Goal: Task Accomplishment & Management: Manage account settings

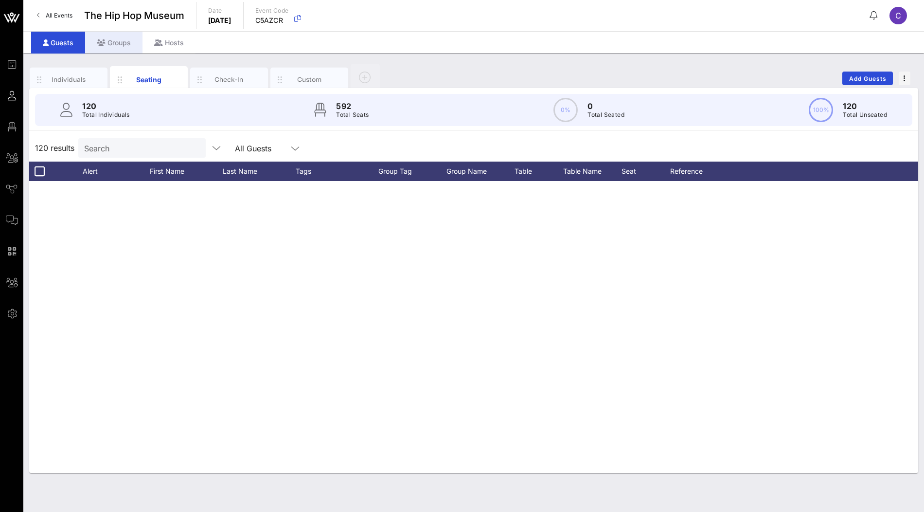
scroll to position [2977, 0]
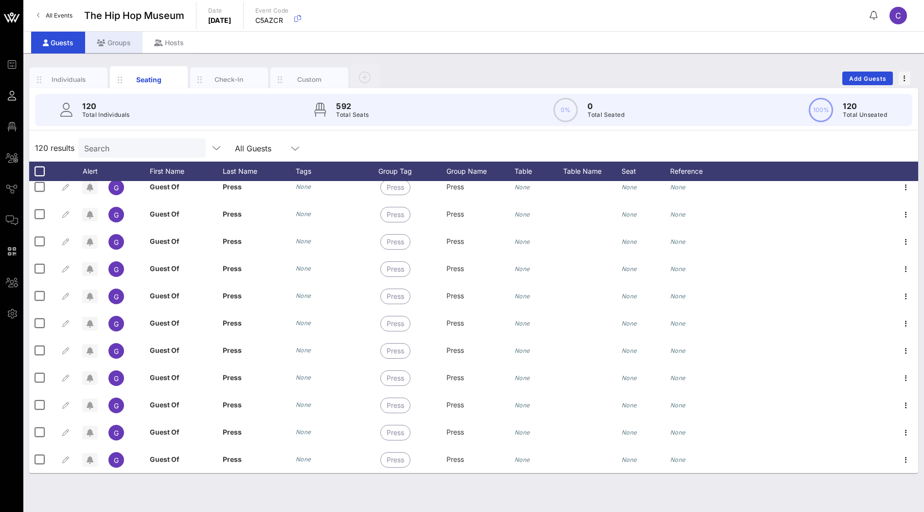
click at [120, 34] on div "Groups" at bounding box center [113, 43] width 57 height 22
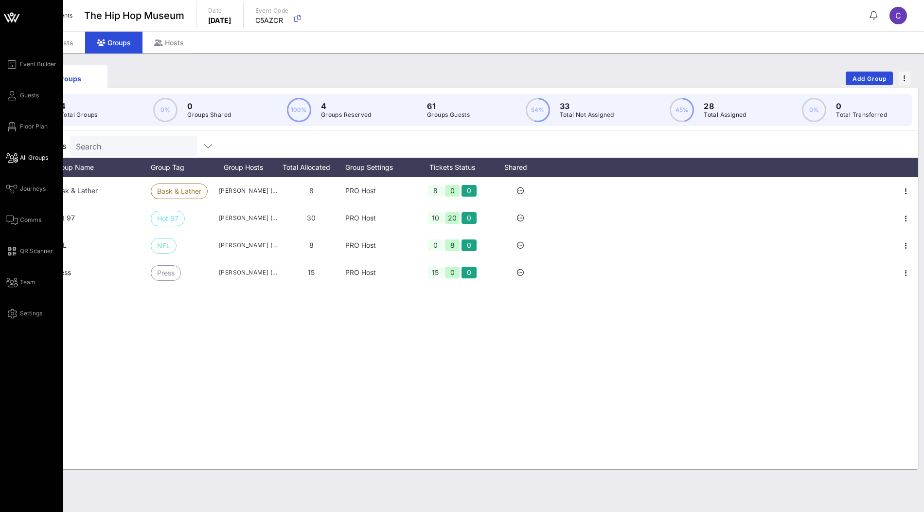
click at [24, 156] on span "All Groups" at bounding box center [34, 157] width 28 height 9
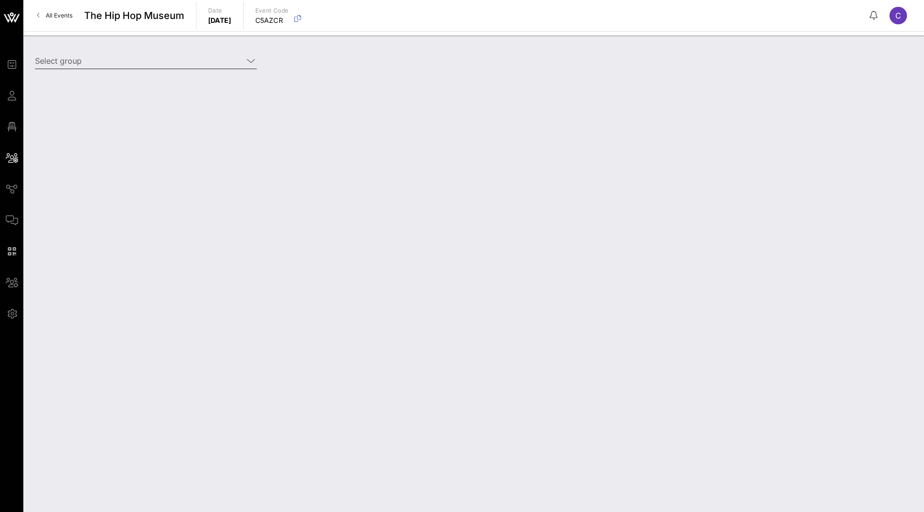
click at [156, 60] on input "Select group" at bounding box center [139, 61] width 208 height 16
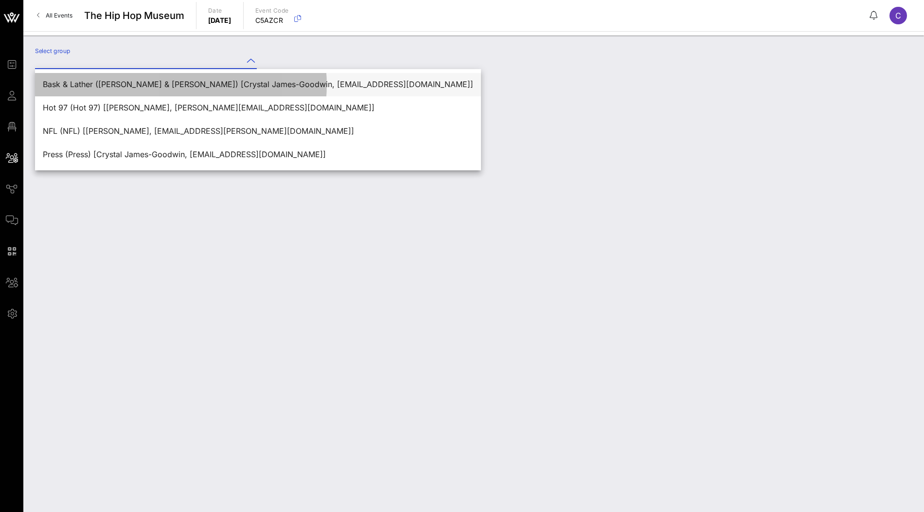
click at [141, 80] on div "Bask & Lather ([PERSON_NAME] & [PERSON_NAME]) [Crystal James-Goodwin, [EMAIL_AD…" at bounding box center [258, 84] width 431 height 9
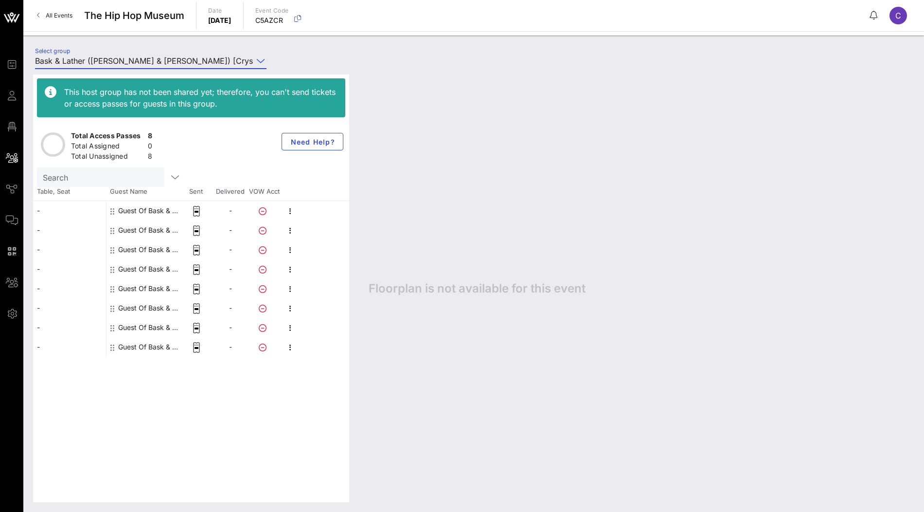
click at [186, 56] on input "Bask & Lather ([PERSON_NAME] & [PERSON_NAME]) [Crystal James-Goodwin, [EMAIL_AD…" at bounding box center [144, 61] width 218 height 16
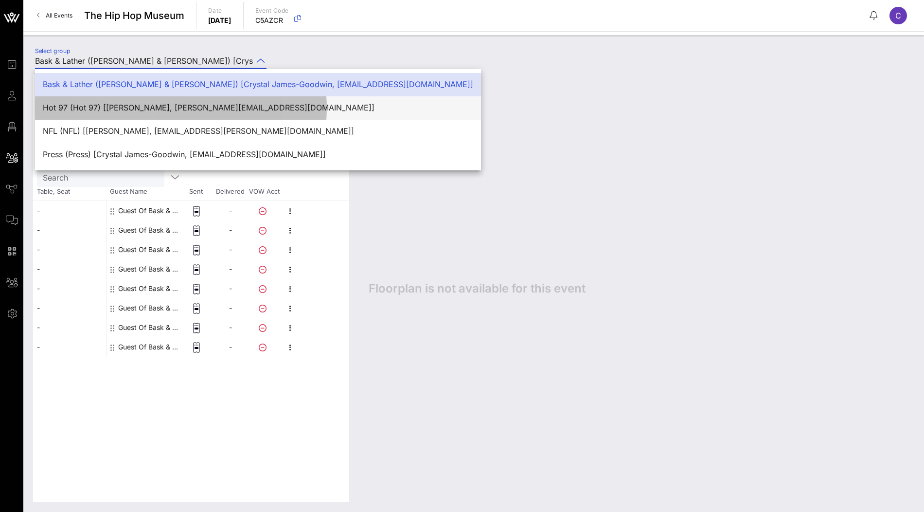
click at [159, 110] on div "Hot 97 (Hot 97) [[PERSON_NAME], [PERSON_NAME][EMAIL_ADDRESS][DOMAIN_NAME]]" at bounding box center [258, 107] width 431 height 9
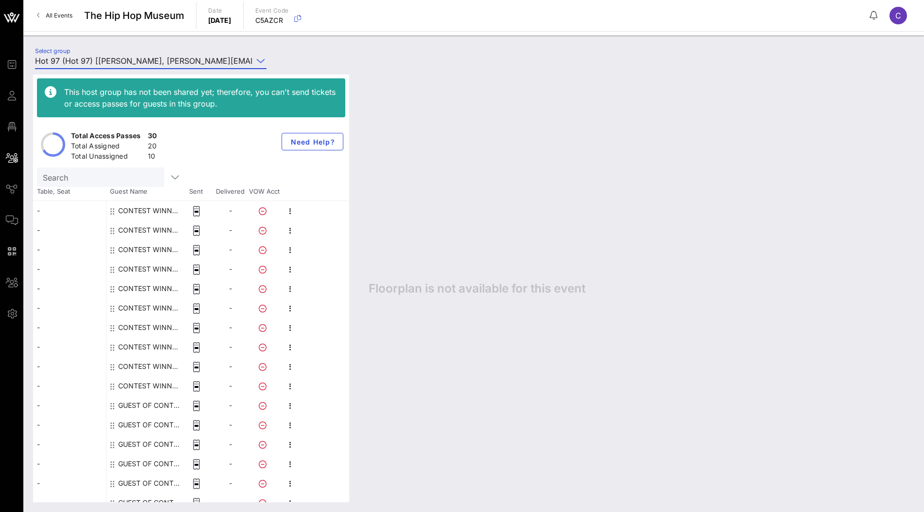
click at [177, 76] on div "This host group has not been shared yet; therefore, you can't send tickets or a…" at bounding box center [191, 288] width 316 height 428
click at [193, 60] on input "Hot 97 (Hot 97) [[PERSON_NAME], [PERSON_NAME][EMAIL_ADDRESS][DOMAIN_NAME]]" at bounding box center [144, 61] width 218 height 16
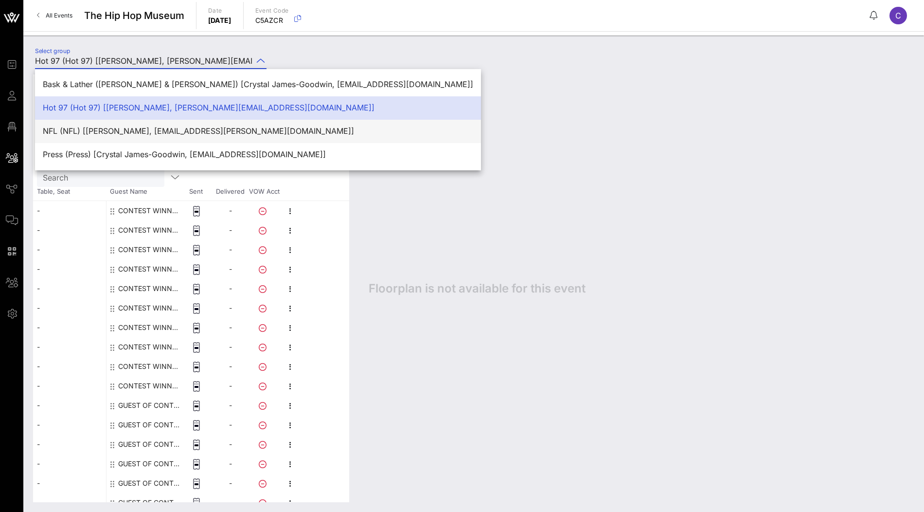
click at [162, 131] on div "NFL (NFL) [[PERSON_NAME], [EMAIL_ADDRESS][PERSON_NAME][DOMAIN_NAME]]" at bounding box center [258, 130] width 431 height 9
type input "NFL (NFL) [[PERSON_NAME], [EMAIL_ADDRESS][PERSON_NAME][DOMAIN_NAME]]"
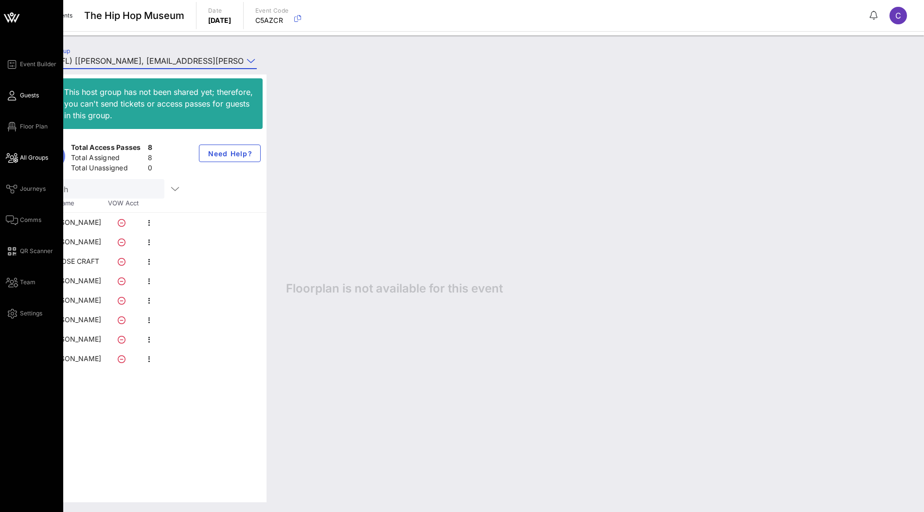
click at [20, 99] on span "Guests" at bounding box center [29, 95] width 19 height 9
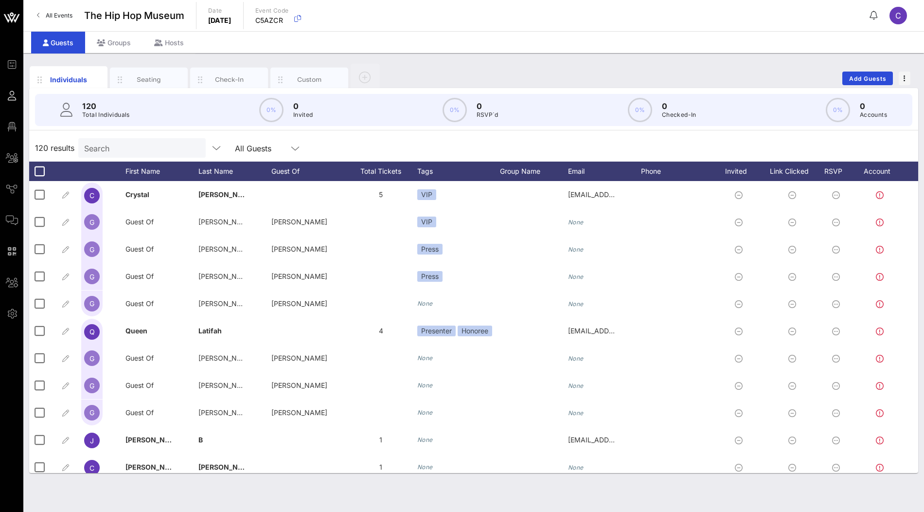
click at [126, 144] on input "Search" at bounding box center [141, 148] width 114 height 13
paste input "Black Enterprise"
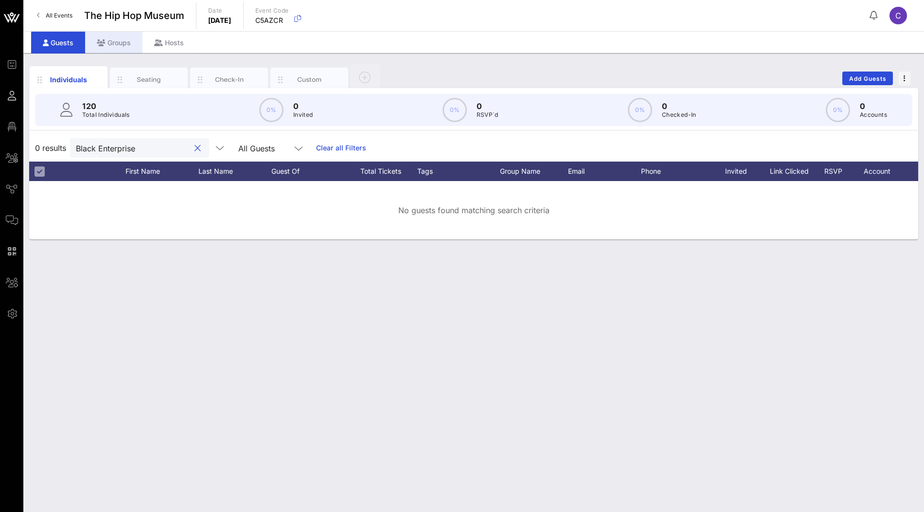
type input "Black Enterprise"
click at [119, 43] on div "Groups" at bounding box center [113, 43] width 57 height 22
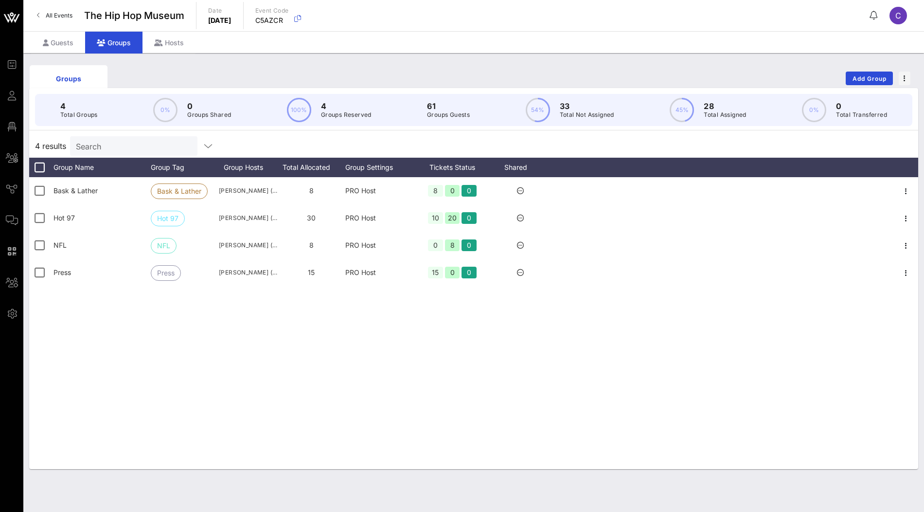
click at [120, 143] on input "Search" at bounding box center [133, 146] width 114 height 13
paste input "Black Enterprise"
type input "Black Enterprise"
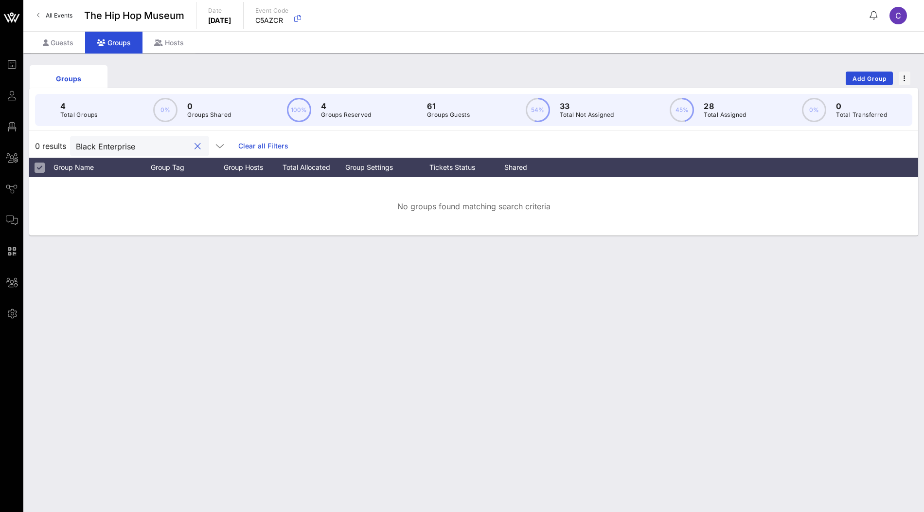
drag, startPoint x: 147, startPoint y: 143, endPoint x: 76, endPoint y: 143, distance: 71.5
click at [76, 143] on div "Black Enterprise" at bounding box center [139, 145] width 139 height 19
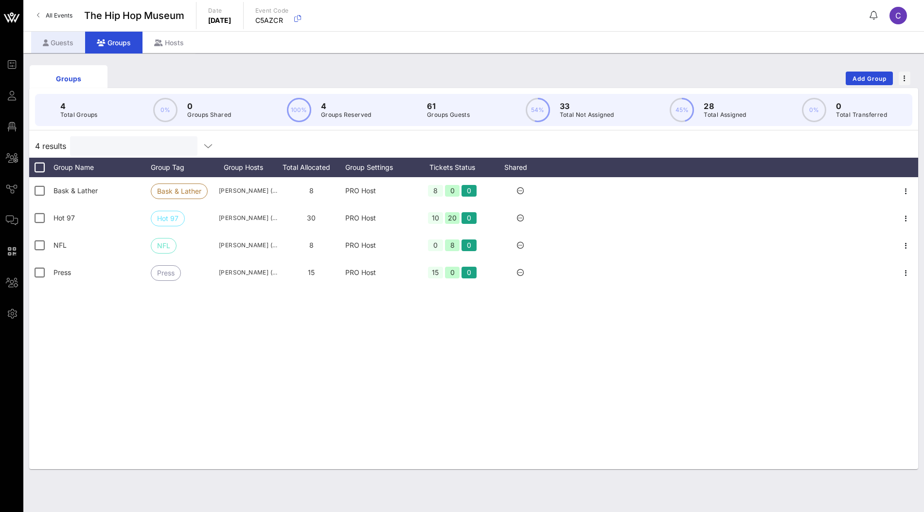
click at [66, 47] on div "Guests" at bounding box center [58, 43] width 54 height 22
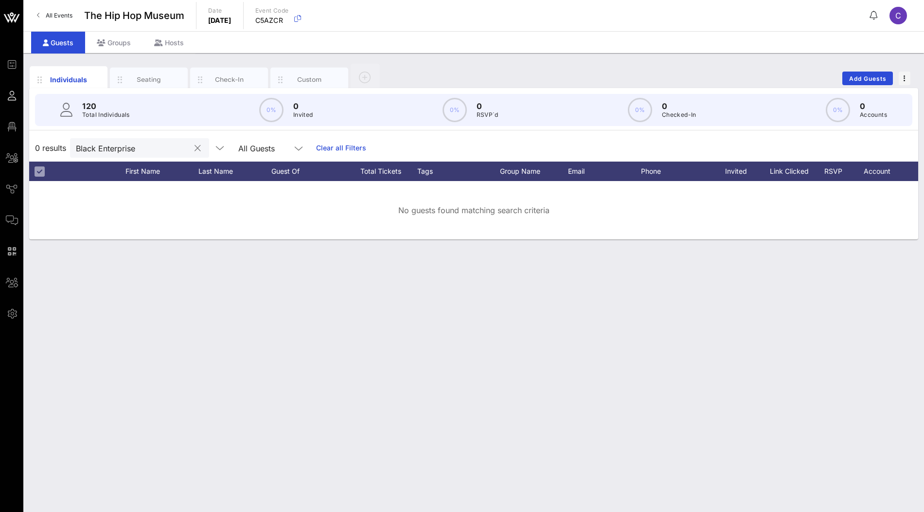
click at [102, 151] on input "Black Enterprise" at bounding box center [133, 148] width 114 height 13
type input "wilson"
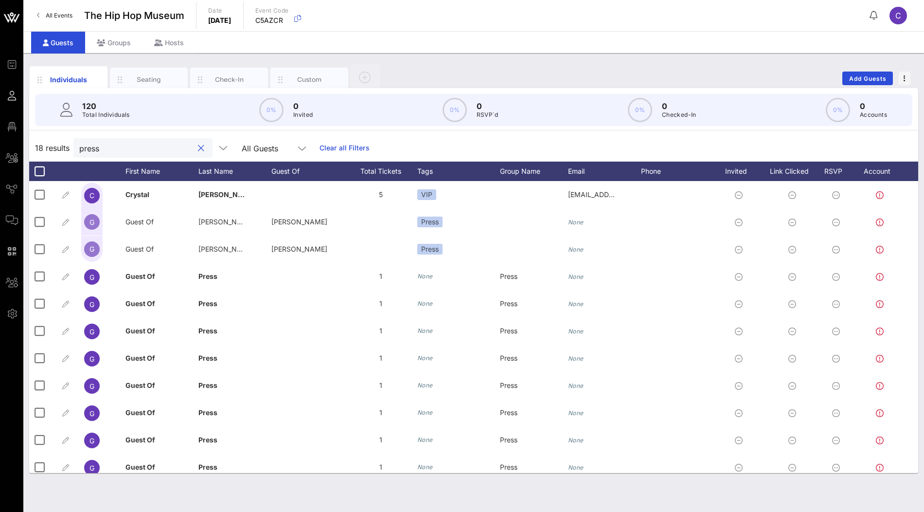
type input "press"
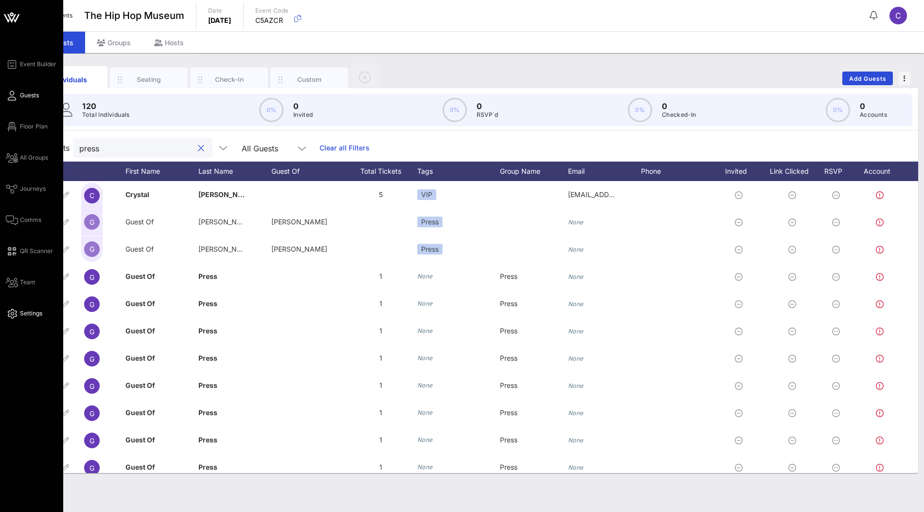
click at [26, 311] on span "Settings" at bounding box center [31, 313] width 22 height 9
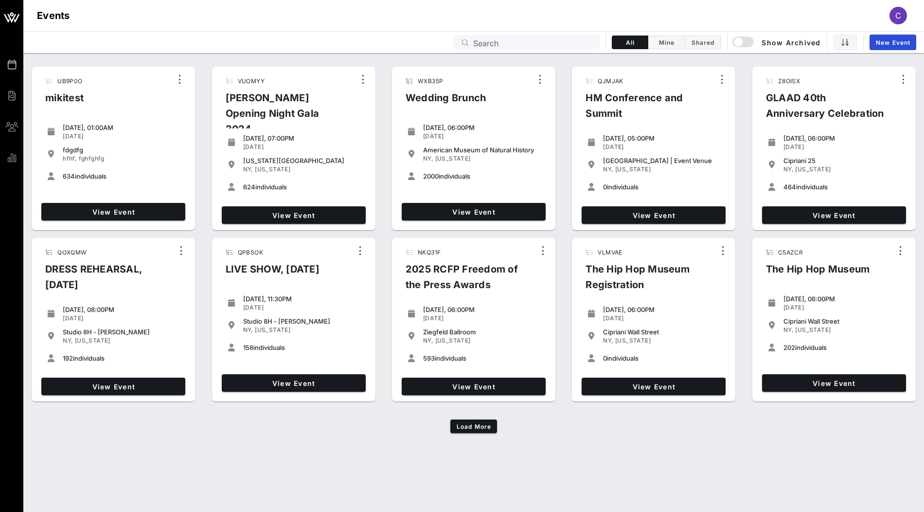
click at [505, 41] on input "Search" at bounding box center [533, 42] width 121 height 13
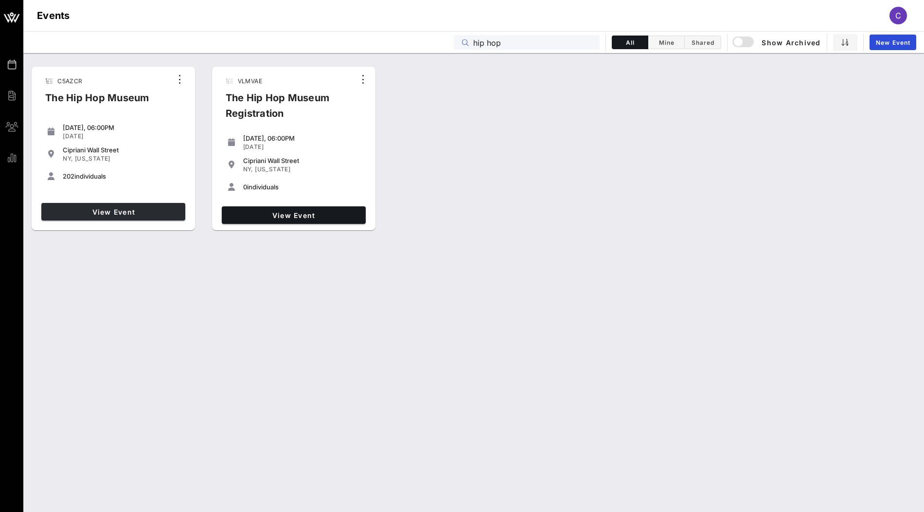
type input "hip hop"
click at [158, 211] on span "View Event" at bounding box center [113, 212] width 136 height 8
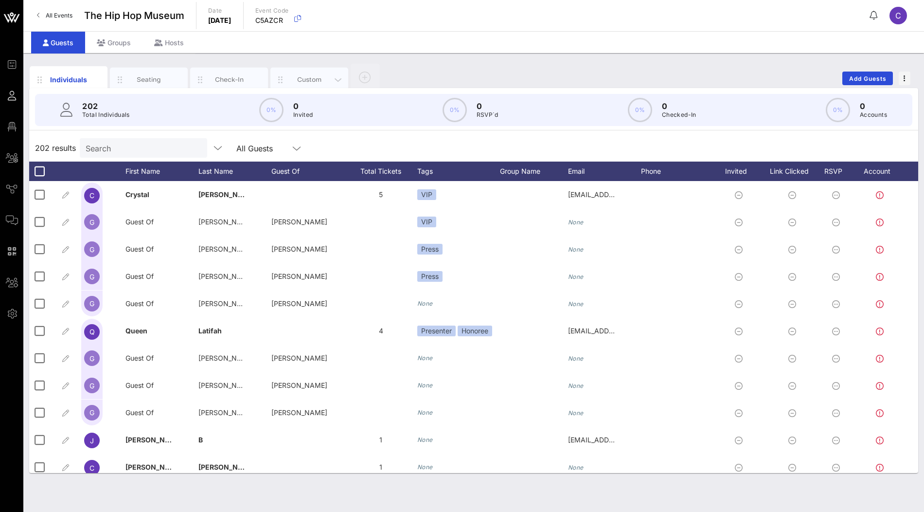
click at [311, 79] on div "Custom" at bounding box center [309, 79] width 43 height 9
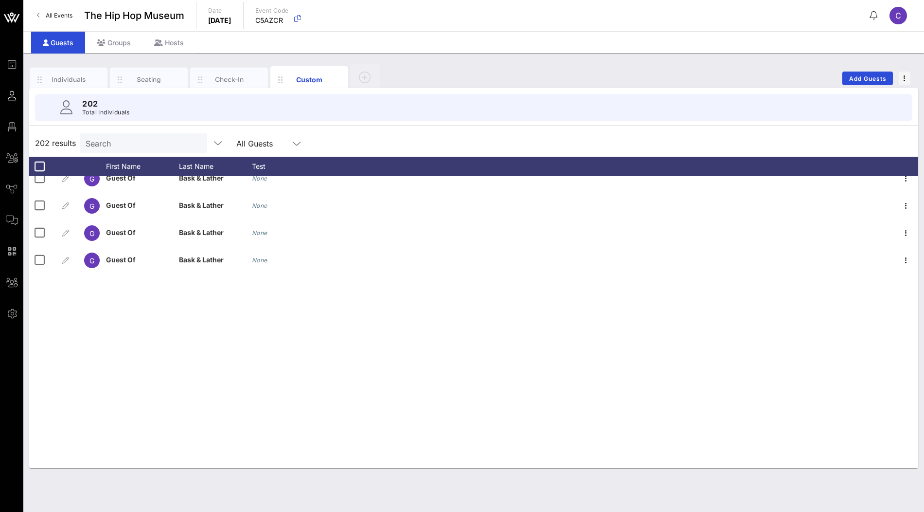
scroll to position [2590, 0]
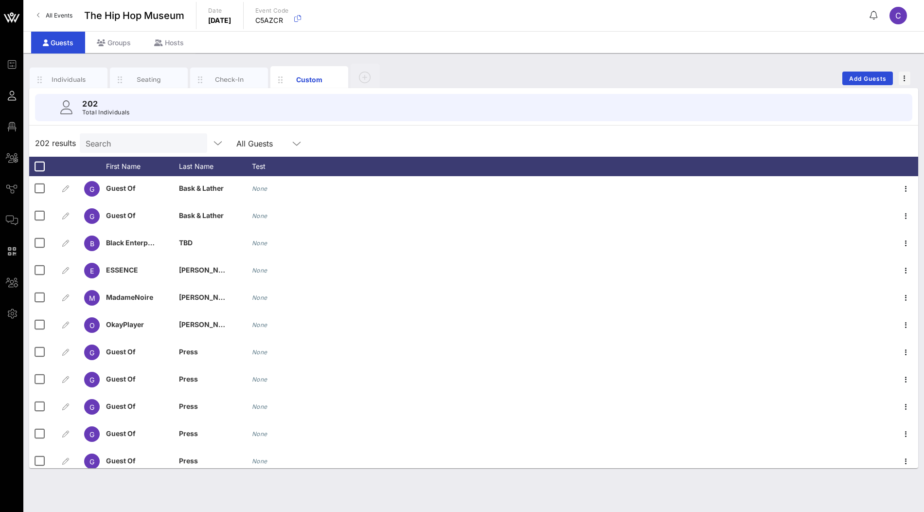
click at [122, 141] on input "Search" at bounding box center [143, 143] width 114 height 13
paste input "[PERSON_NAME]"
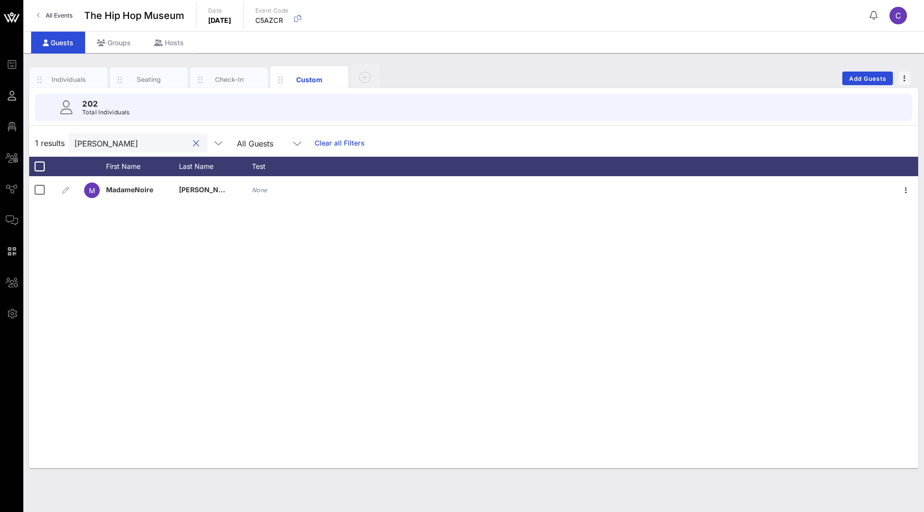
click at [133, 137] on input "[PERSON_NAME]" at bounding box center [131, 143] width 114 height 13
paste input "[PERSON_NAME]"
type input "[PERSON_NAME]"
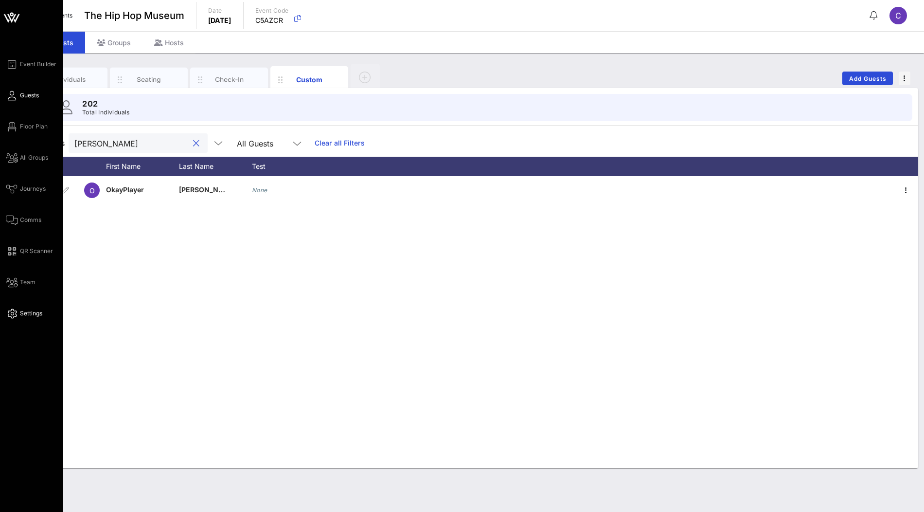
click at [30, 315] on span "Settings" at bounding box center [31, 313] width 22 height 9
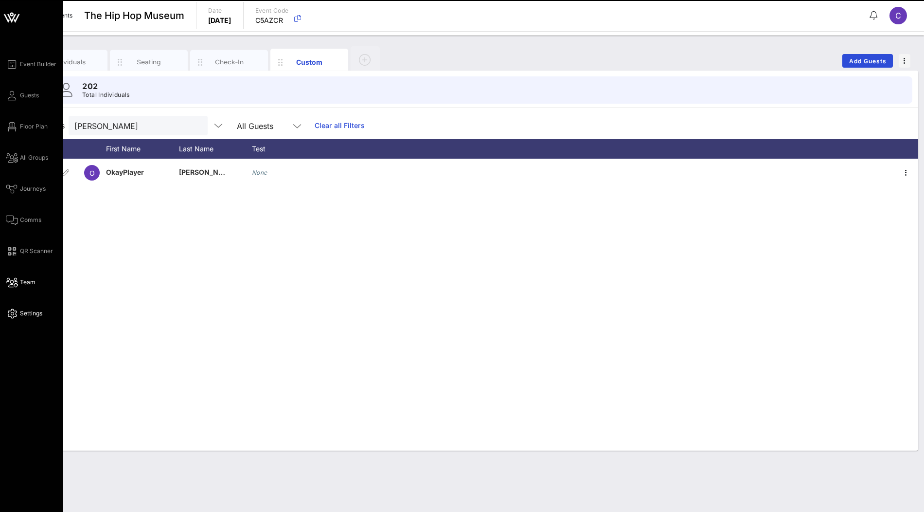
click at [29, 283] on span "Team" at bounding box center [28, 282] width 16 height 9
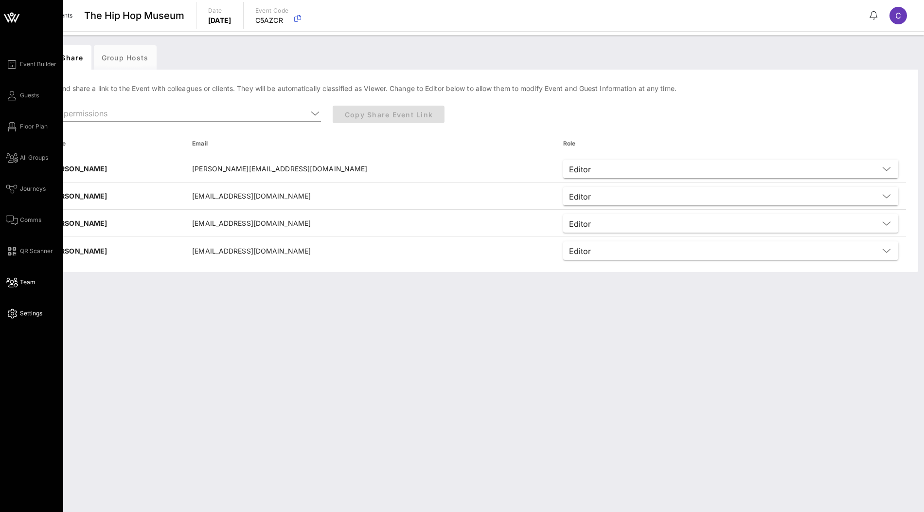
click at [32, 310] on span "Settings" at bounding box center [31, 313] width 22 height 9
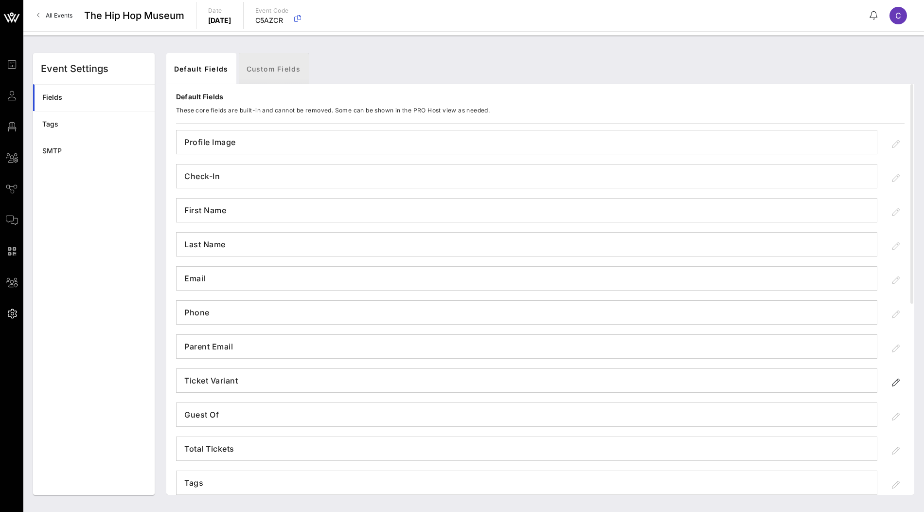
click at [267, 68] on link "Custom Fields" at bounding box center [274, 68] width 70 height 31
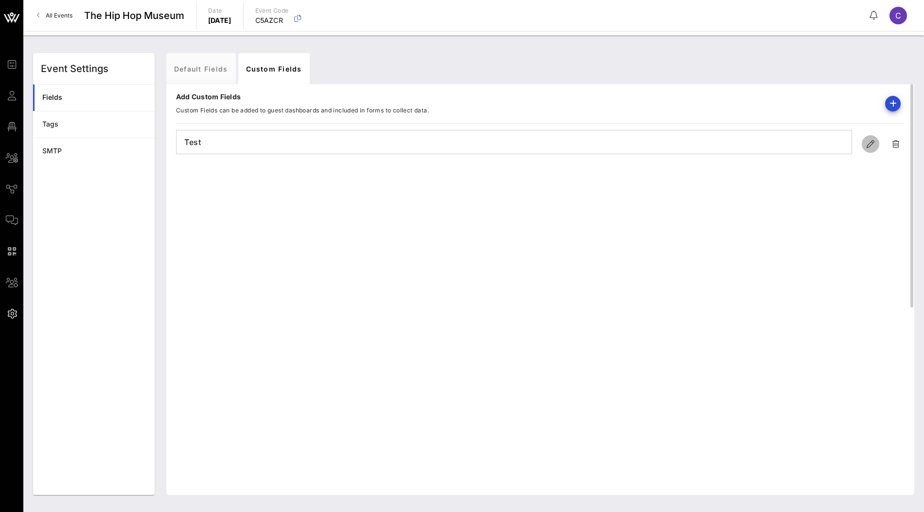
click at [869, 142] on icon "button" at bounding box center [871, 144] width 12 height 12
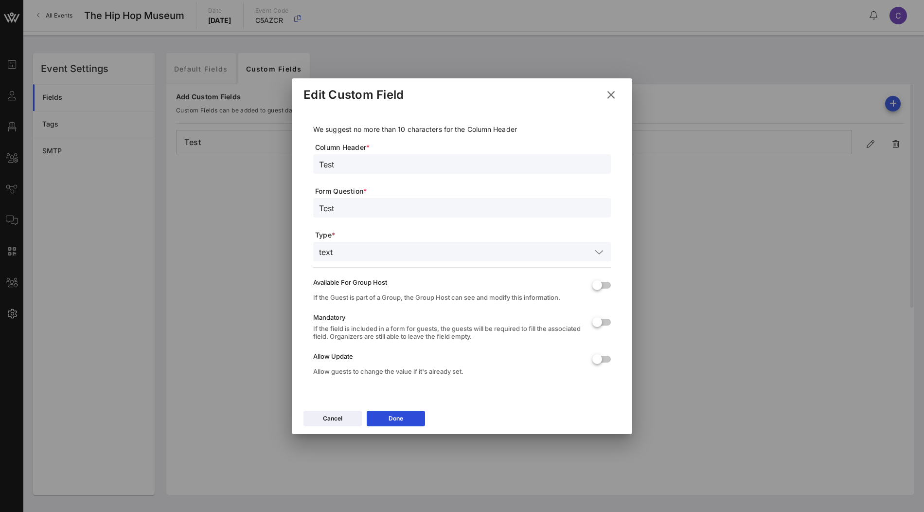
drag, startPoint x: 354, startPoint y: 167, endPoint x: 305, endPoint y: 166, distance: 49.6
click at [304, 166] on div "We suggest no more than 10 characters for the Column Header Column Header * Tes…" at bounding box center [462, 252] width 317 height 288
click at [350, 169] on input "Company" at bounding box center [462, 164] width 286 height 13
type input "Company"
click at [344, 207] on input "Test" at bounding box center [462, 207] width 286 height 13
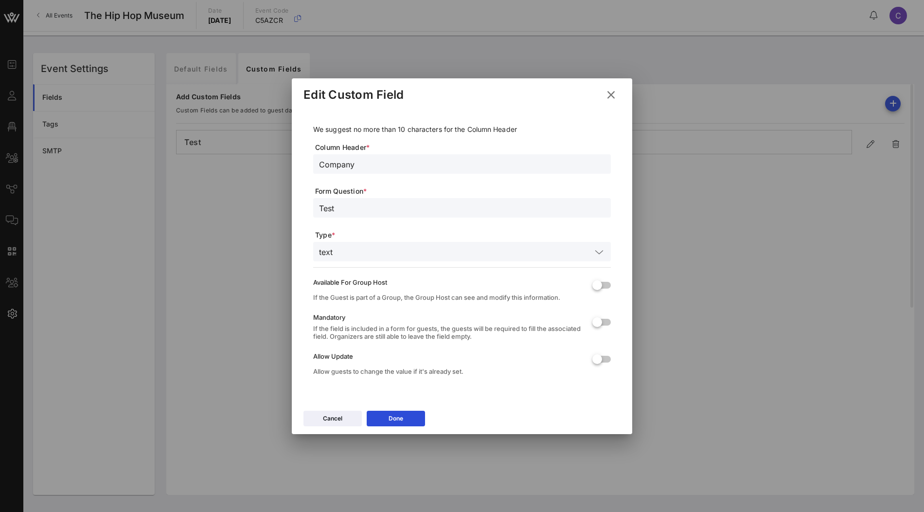
paste input "Company"
type input "Company"
click at [410, 420] on button "Done" at bounding box center [396, 419] width 58 height 16
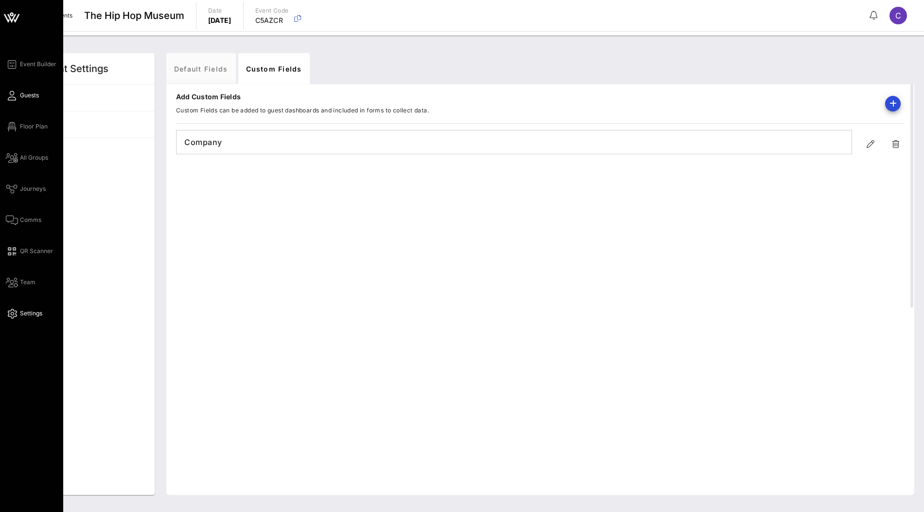
click at [27, 94] on span "Guests" at bounding box center [29, 95] width 19 height 9
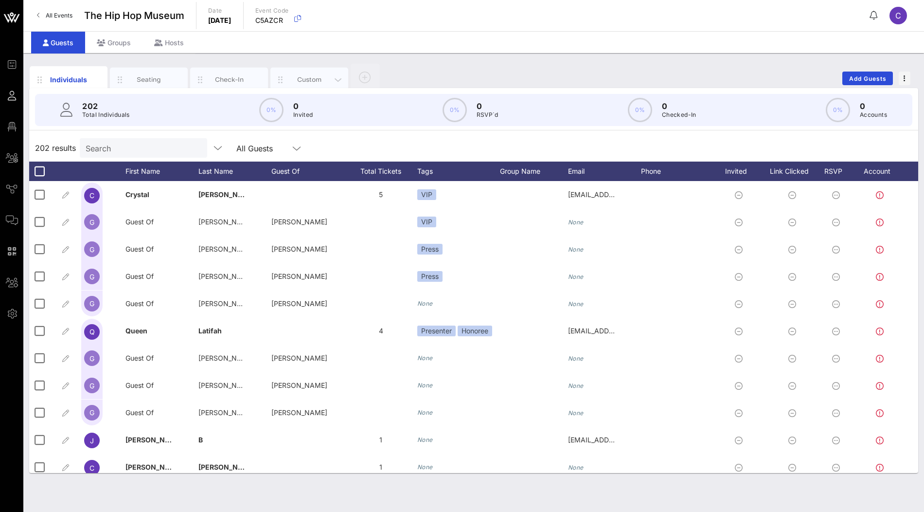
click at [306, 69] on div "Custom" at bounding box center [309, 80] width 78 height 24
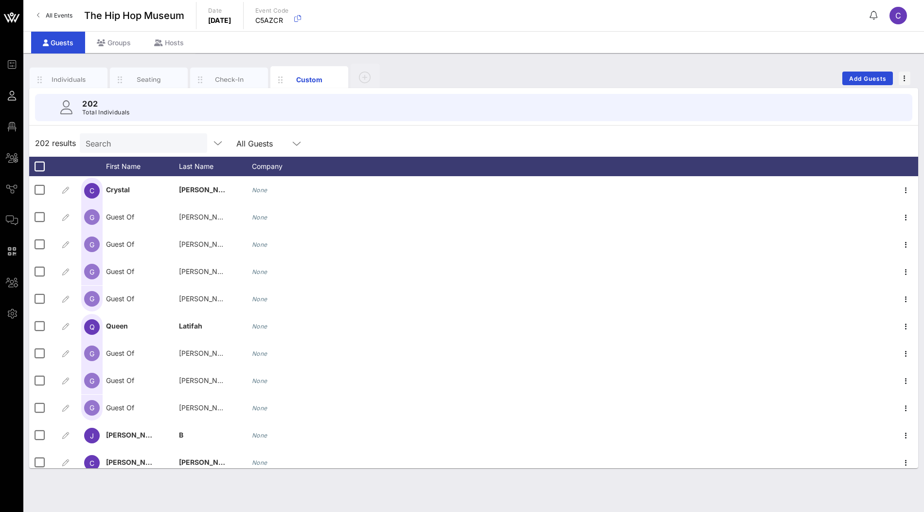
click at [138, 141] on input "Search" at bounding box center [143, 143] width 114 height 13
paste input "[PERSON_NAME]"
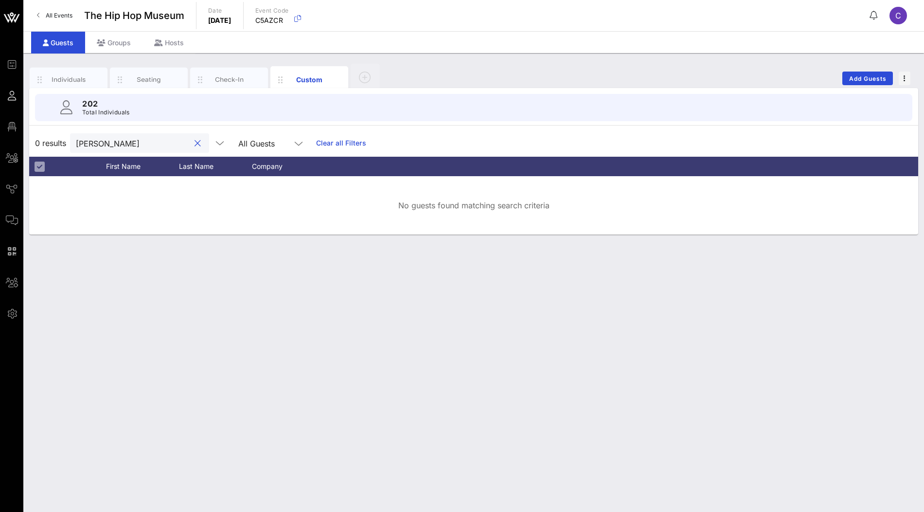
click at [118, 143] on input "[PERSON_NAME]" at bounding box center [133, 143] width 114 height 13
type input "Kimberl"
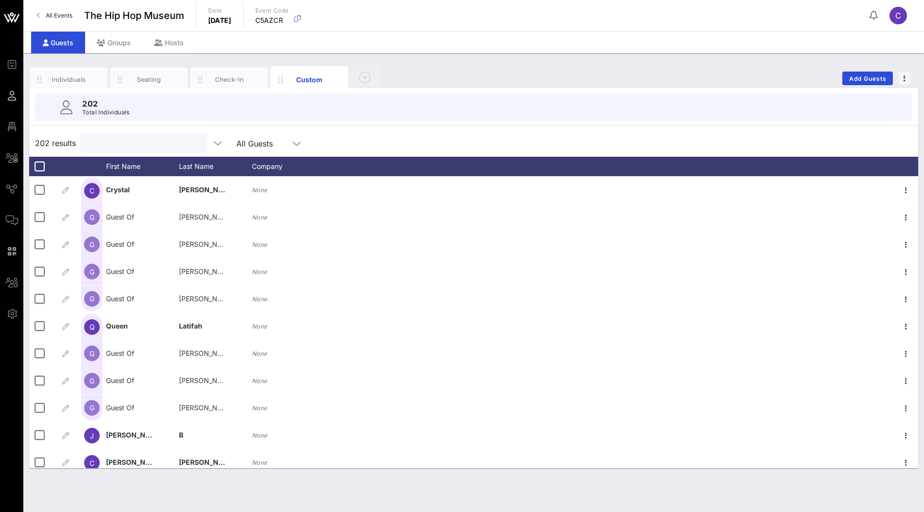
click at [115, 145] on input "text" at bounding box center [143, 143] width 114 height 13
paste input "[PERSON_NAME]"
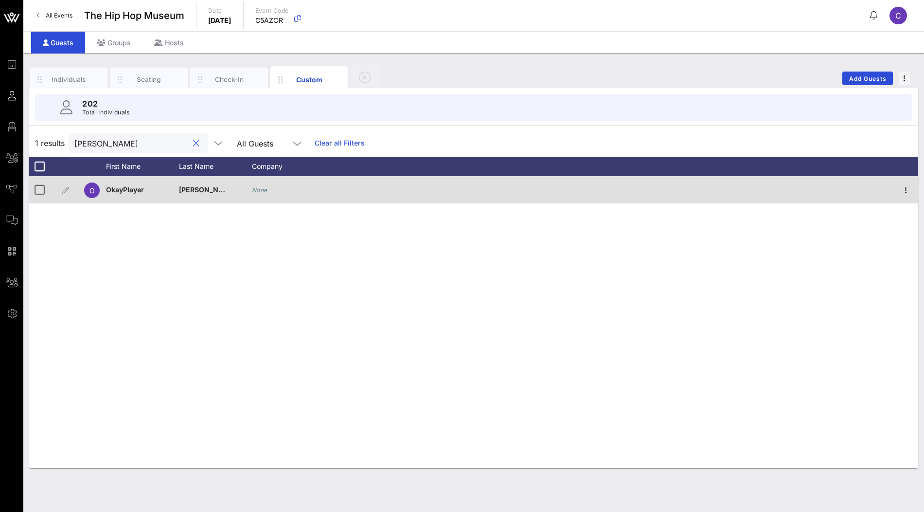
type input "[PERSON_NAME]"
click at [138, 191] on span "OkayPlayer" at bounding box center [125, 189] width 38 height 8
click at [254, 186] on icon "None" at bounding box center [260, 189] width 16 height 7
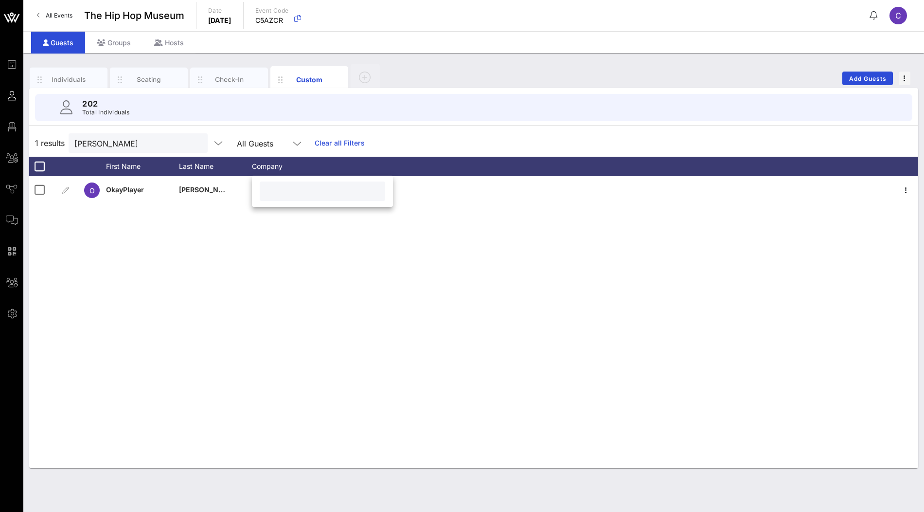
paste input "OkayPlayer"
type input "OkayPlayer"
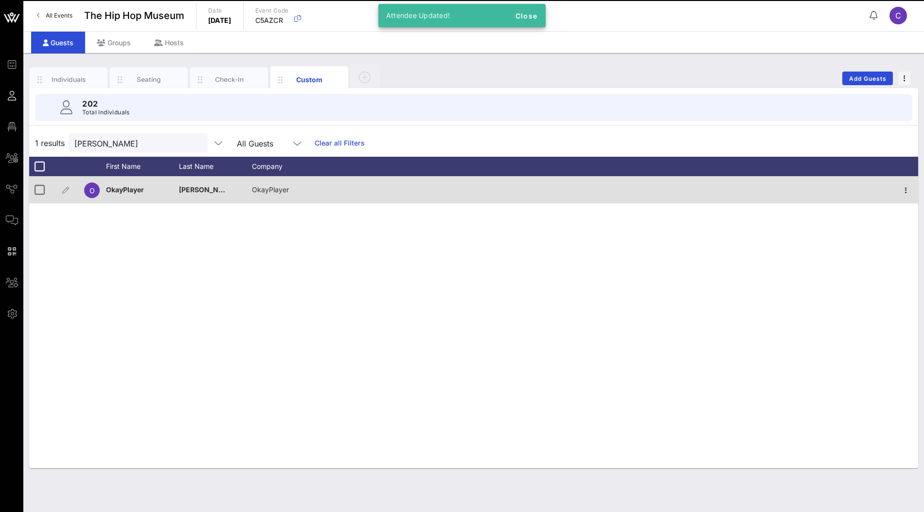
click at [199, 187] on span "[PERSON_NAME]" at bounding box center [207, 189] width 57 height 8
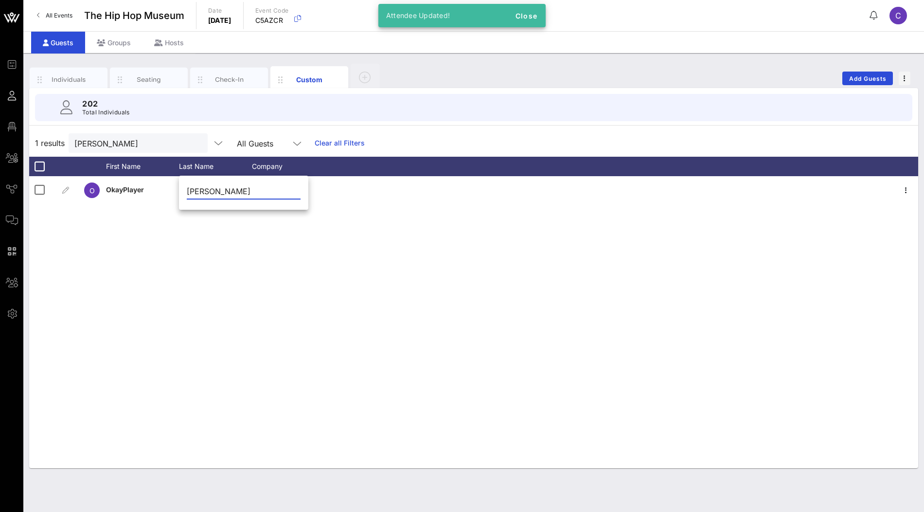
click at [200, 192] on input "[PERSON_NAME]" at bounding box center [244, 191] width 114 height 16
type input "[PERSON_NAME]"
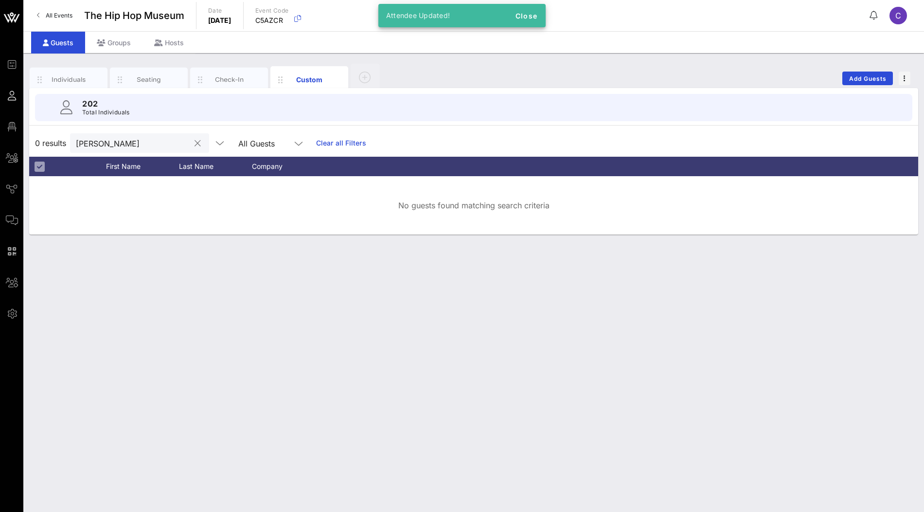
click at [108, 146] on input "[PERSON_NAME]" at bounding box center [133, 143] width 114 height 13
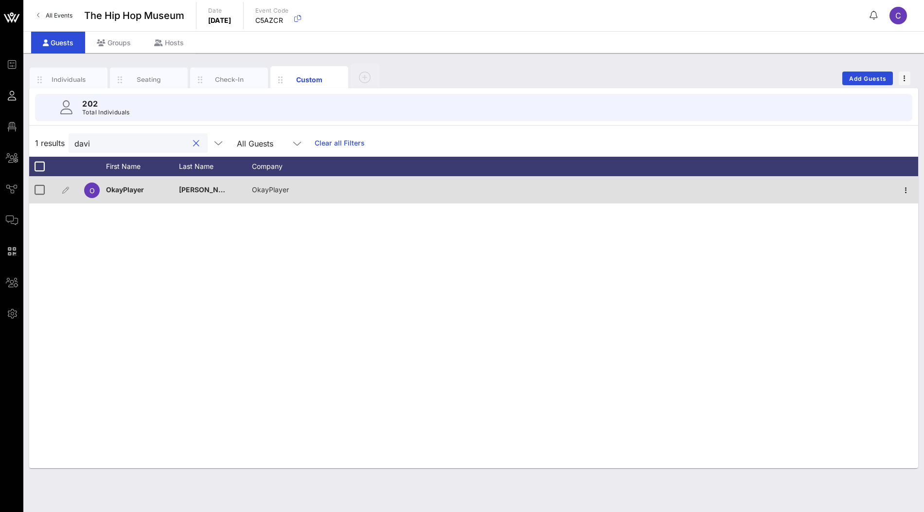
type input "davi"
click at [133, 186] on span "OkayPlayer" at bounding box center [125, 189] width 38 height 8
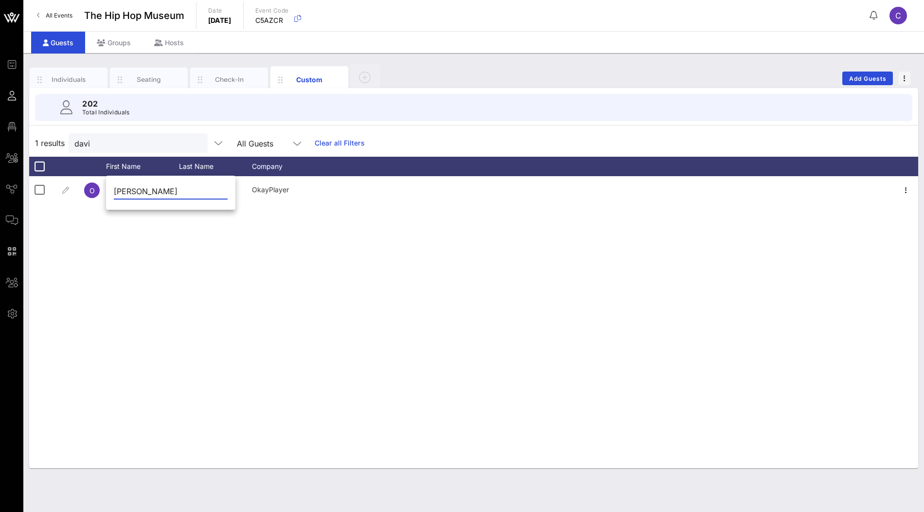
type input "[PERSON_NAME]"
click at [146, 140] on input "davi" at bounding box center [131, 143] width 114 height 13
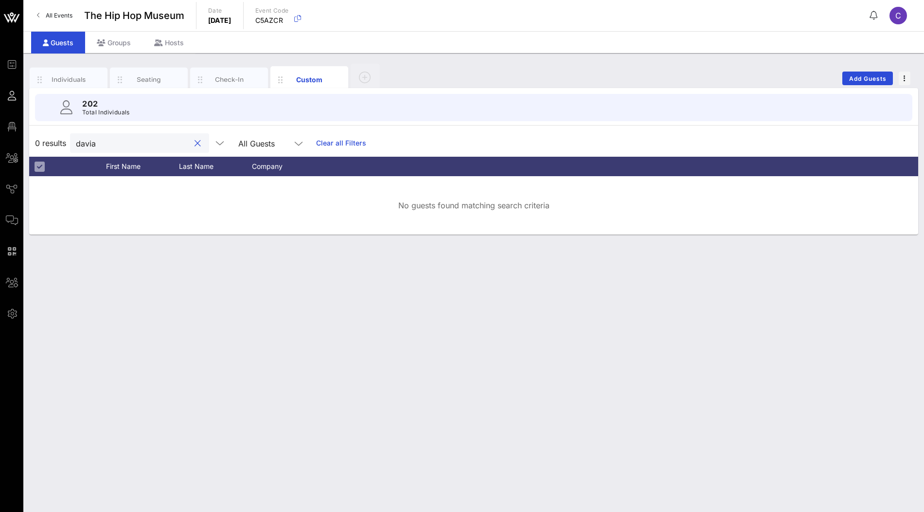
paste input "[PERSON_NAME]"
paste input "text"
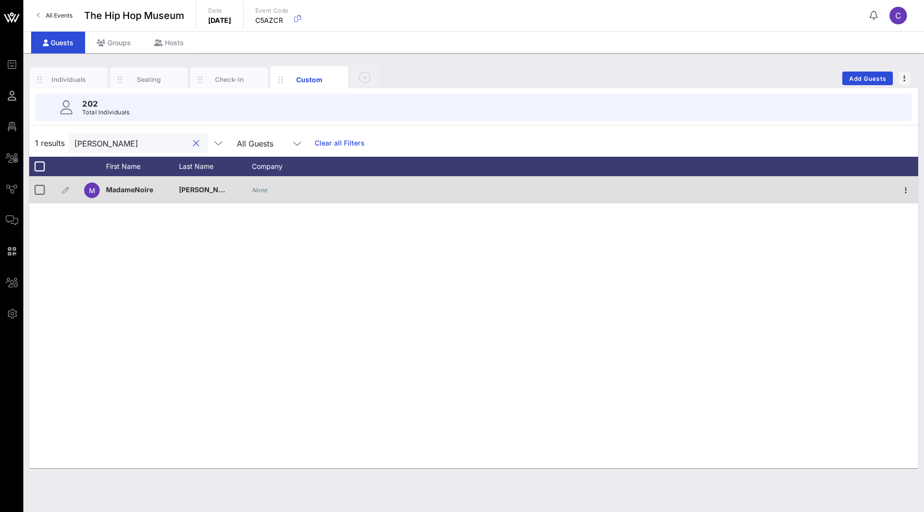
type input "[PERSON_NAME]"
click at [139, 190] on span "MadameNoire" at bounding box center [129, 189] width 47 height 8
click at [270, 191] on div "None" at bounding box center [288, 195] width 73 height 38
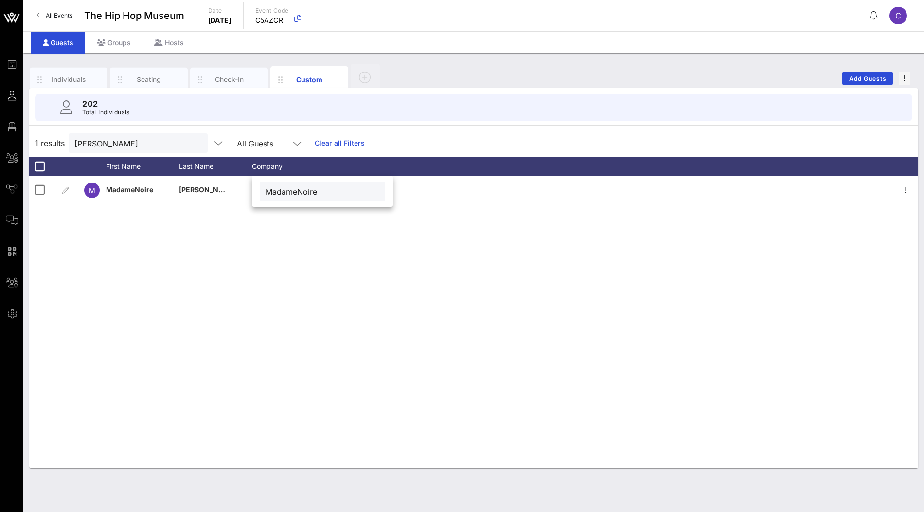
type input "MadameNoire"
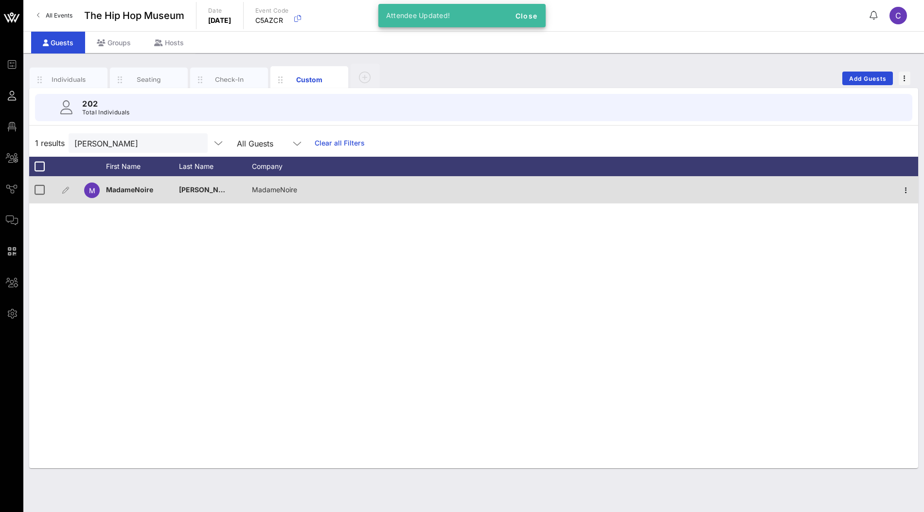
click at [204, 189] on span "[PERSON_NAME]" at bounding box center [207, 189] width 57 height 8
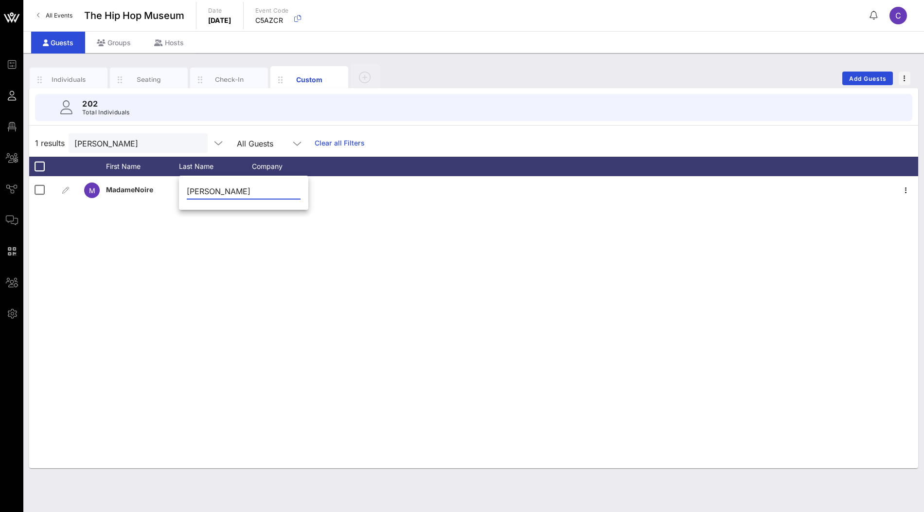
click at [202, 190] on input "[PERSON_NAME]" at bounding box center [244, 191] width 114 height 16
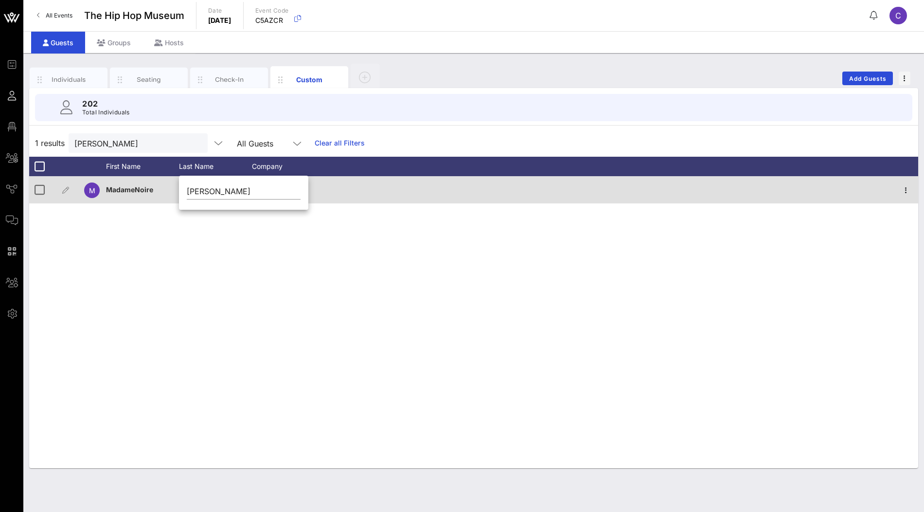
click at [140, 186] on span "MadameNoire" at bounding box center [129, 189] width 47 height 8
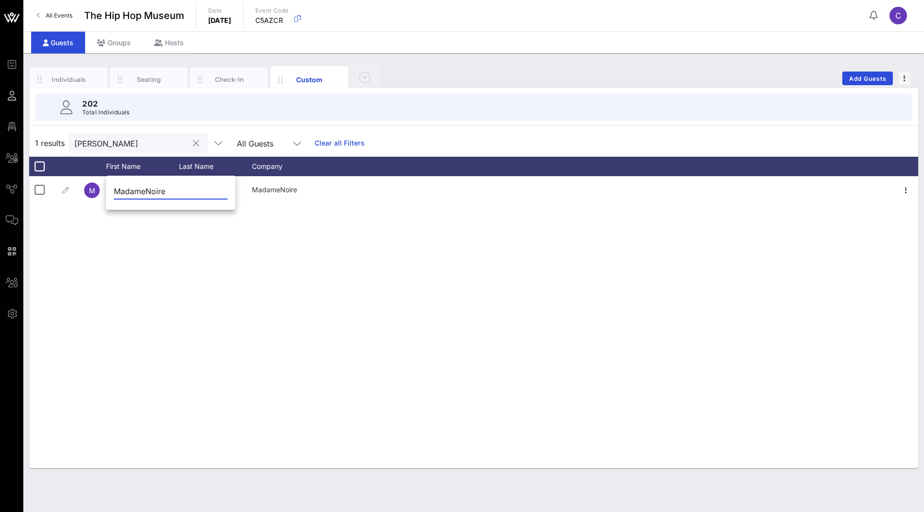
click at [137, 139] on input "[PERSON_NAME]" at bounding box center [131, 143] width 114 height 13
paste input "MadameNoire"
type input "MadameNoire"
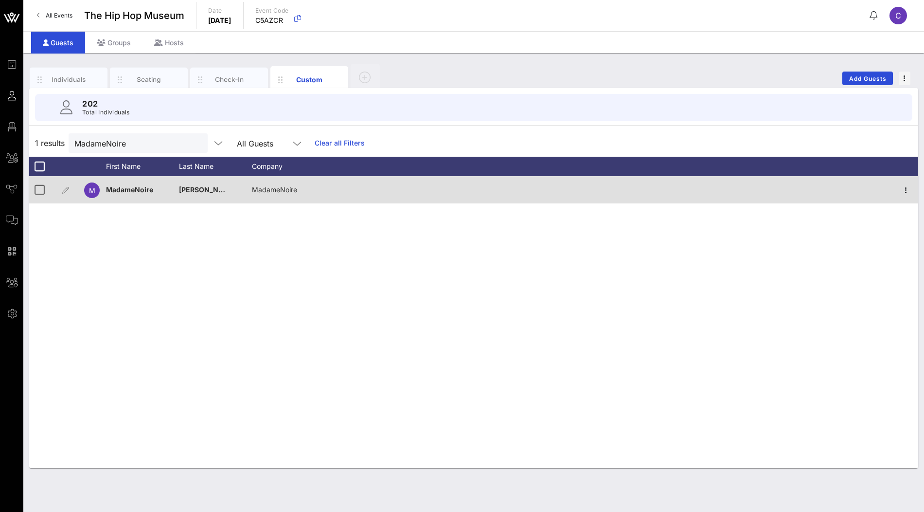
click at [207, 193] on div "[PERSON_NAME]" at bounding box center [203, 189] width 49 height 27
click at [207, 193] on input "[PERSON_NAME]" at bounding box center [244, 191] width 114 height 16
type input "[PERSON_NAME]"
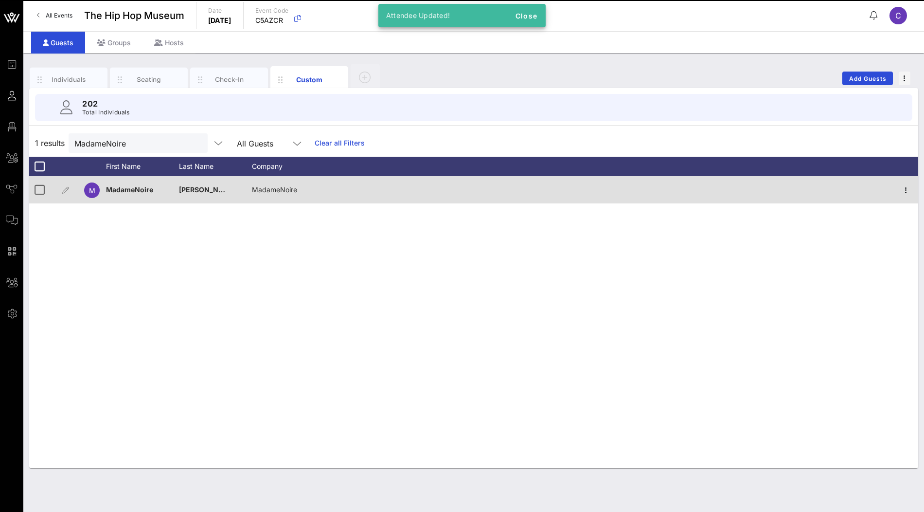
click at [140, 191] on span "MadameNoire" at bounding box center [129, 189] width 47 height 8
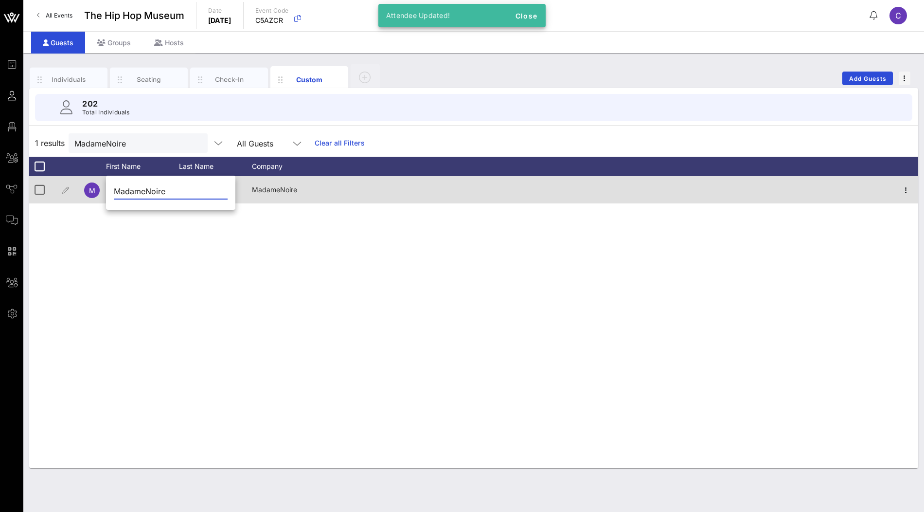
paste input "[PERSON_NAME]"
type input "[PERSON_NAME]"
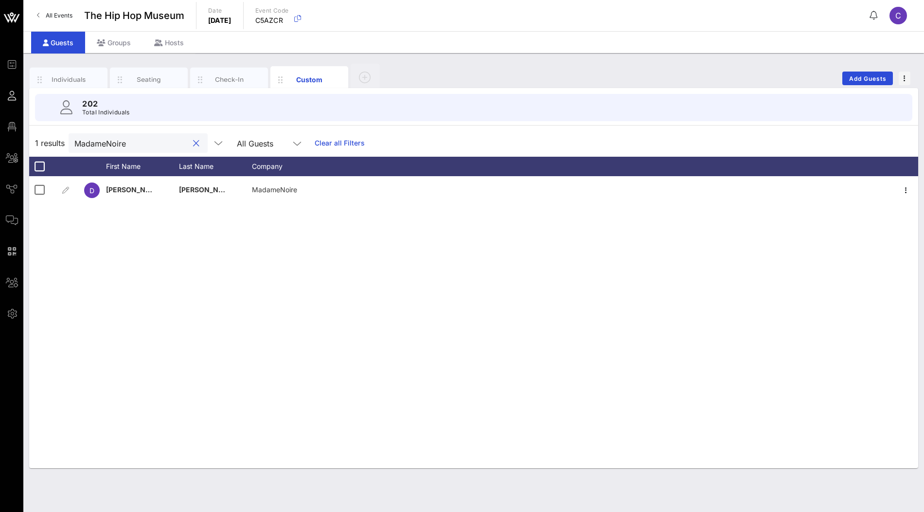
click at [136, 139] on input "MadameNoire" at bounding box center [131, 143] width 114 height 13
paste input "ESSENCE"
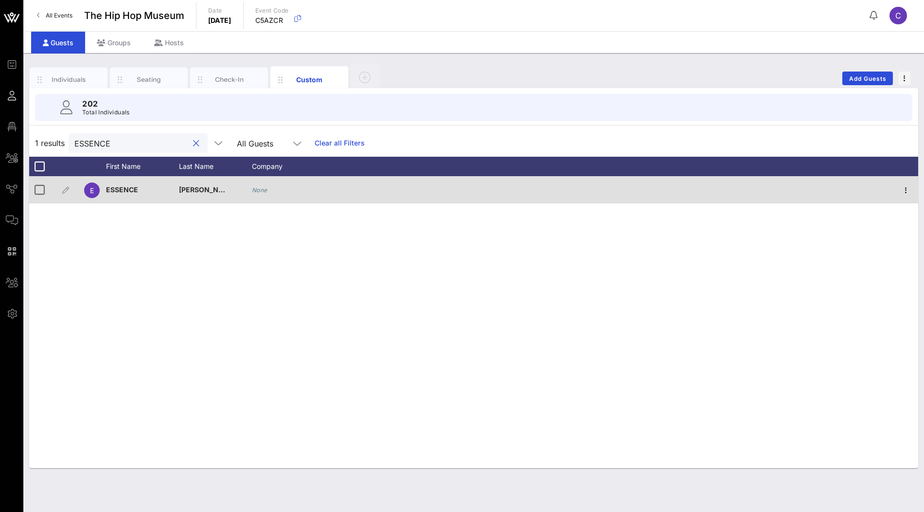
type input "ESSENCE"
click at [126, 188] on span "ESSENCE" at bounding box center [122, 189] width 32 height 8
type input "ESSENCE"
click at [270, 190] on div "None" at bounding box center [288, 195] width 73 height 38
paste input "ESSENCE"
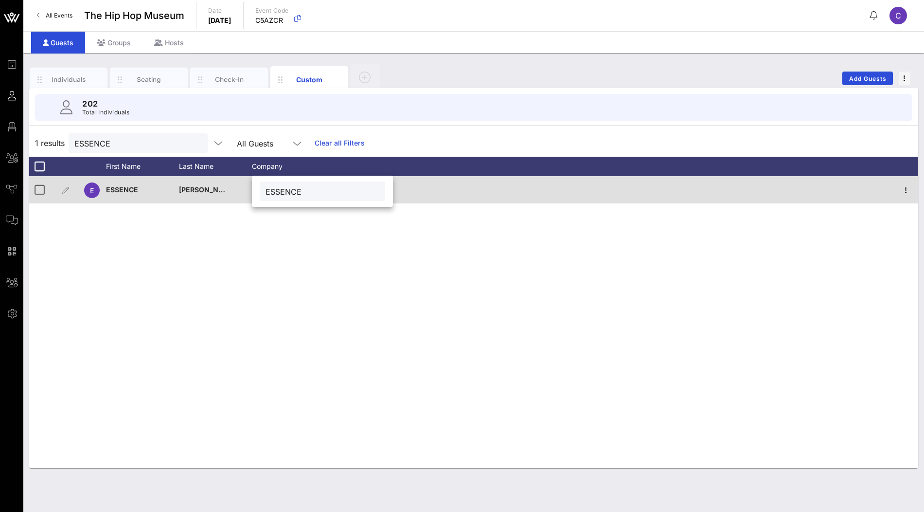
type input "ESSENCE"
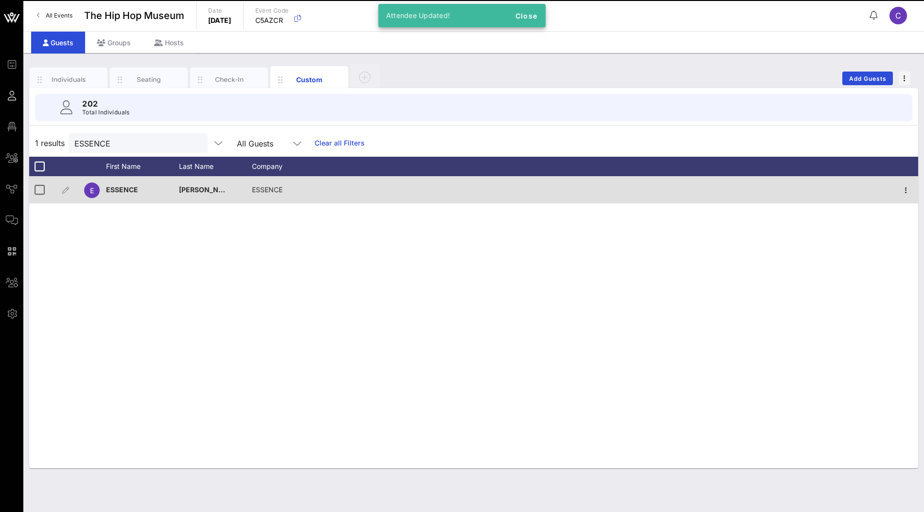
click at [185, 189] on span "[PERSON_NAME]" at bounding box center [207, 189] width 57 height 8
type input "[PERSON_NAME]"
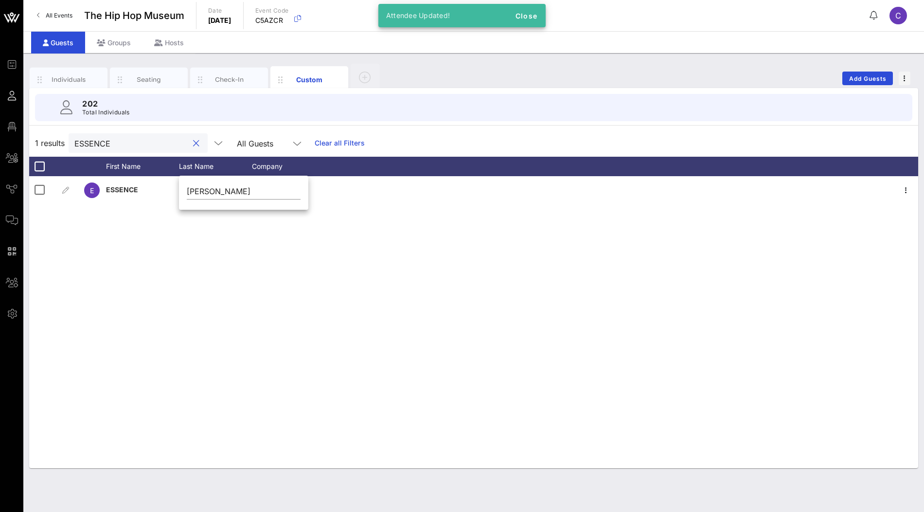
click at [134, 146] on input "ESSENCE" at bounding box center [131, 143] width 114 height 13
paste input "[PERSON_NAME]"
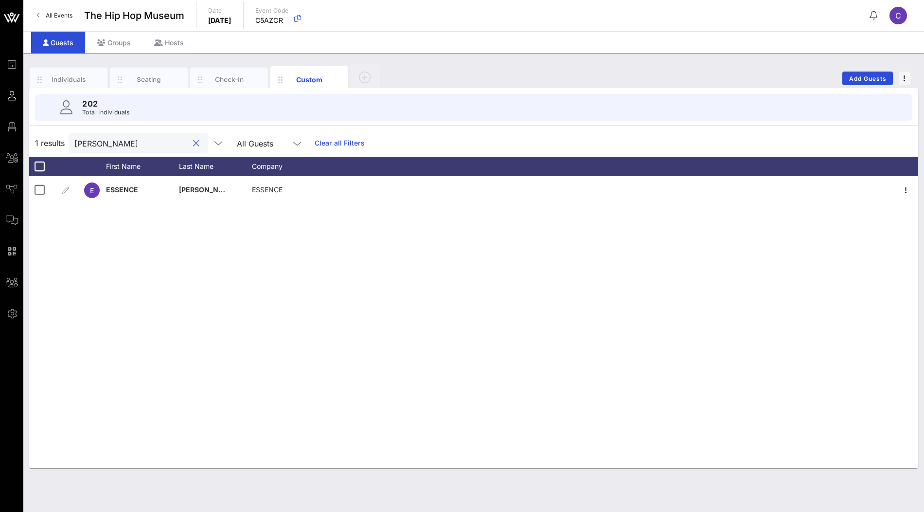
type input "[PERSON_NAME]"
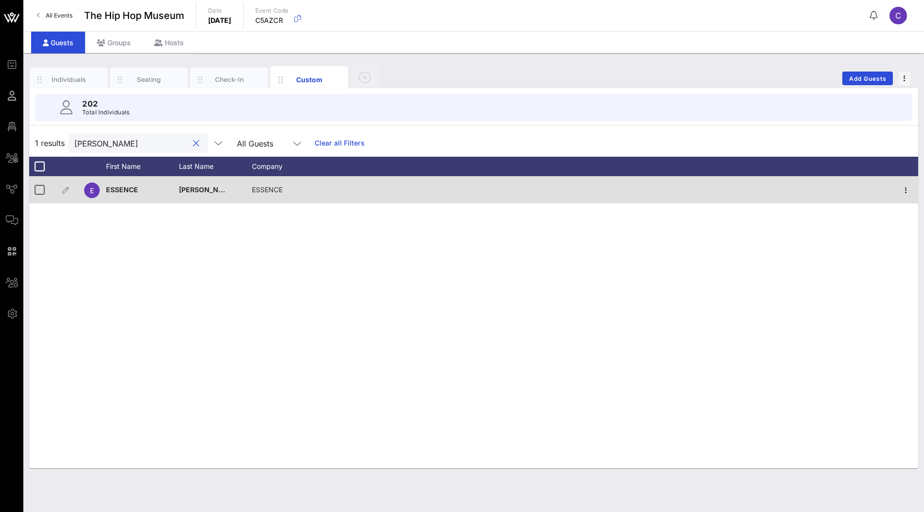
click at [190, 187] on span "[PERSON_NAME]" at bounding box center [207, 189] width 57 height 8
click at [190, 187] on input "[PERSON_NAME]" at bounding box center [244, 191] width 114 height 16
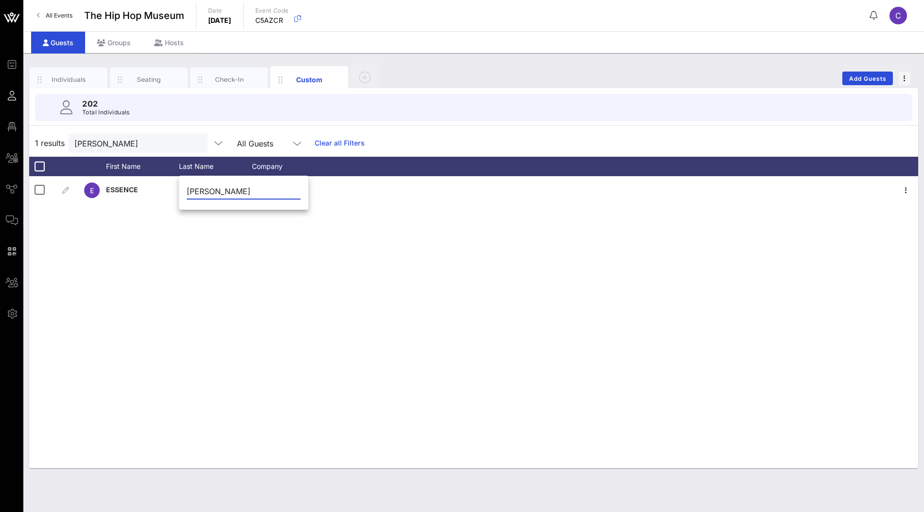
click at [197, 193] on input "[PERSON_NAME]" at bounding box center [244, 191] width 114 height 16
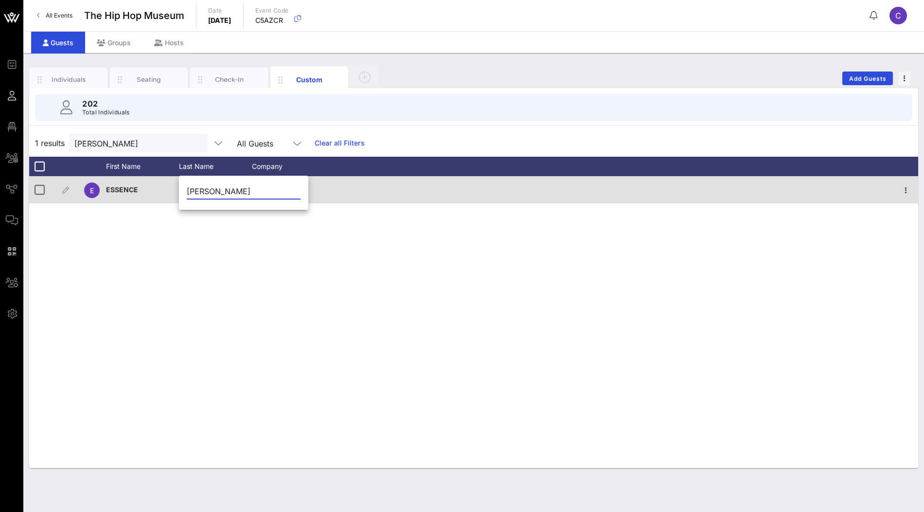
type input "[PERSON_NAME]"
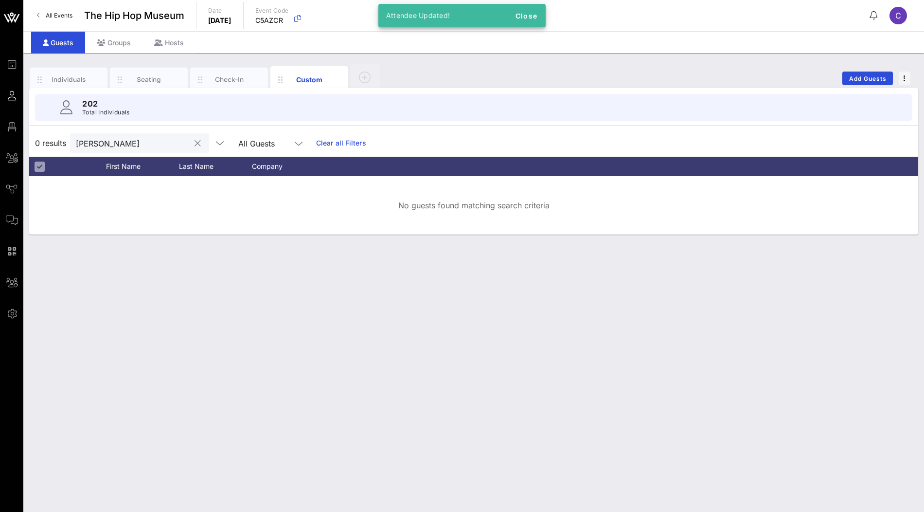
click at [145, 146] on input "[PERSON_NAME]" at bounding box center [133, 143] width 114 height 13
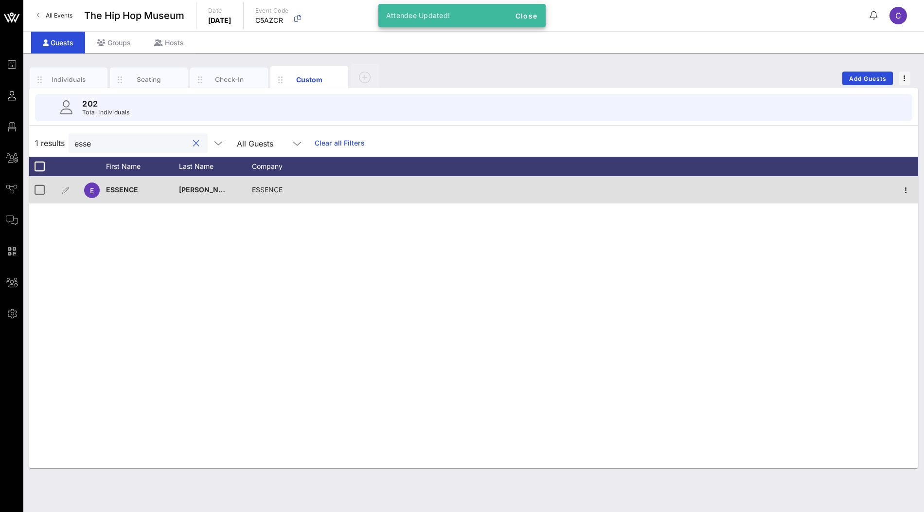
type input "esse"
click at [133, 196] on div "ESSENCE" at bounding box center [122, 189] width 32 height 27
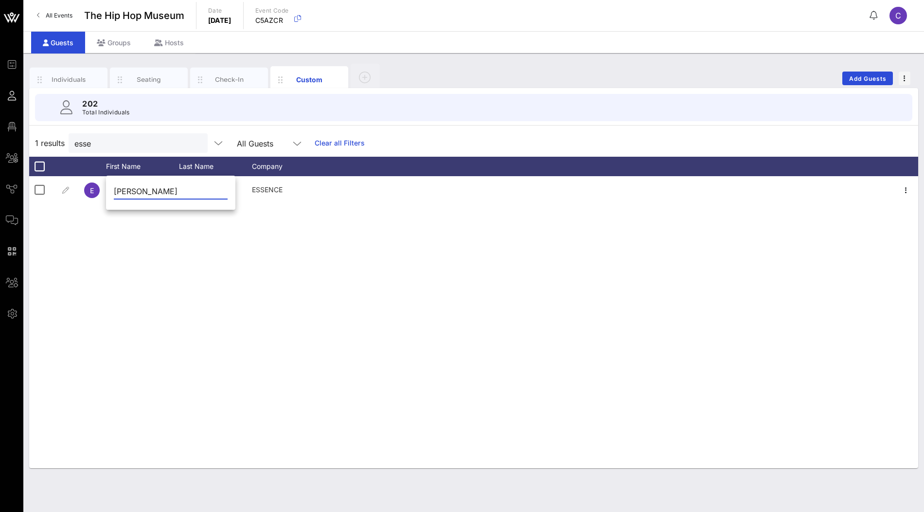
type input "[PERSON_NAME]"
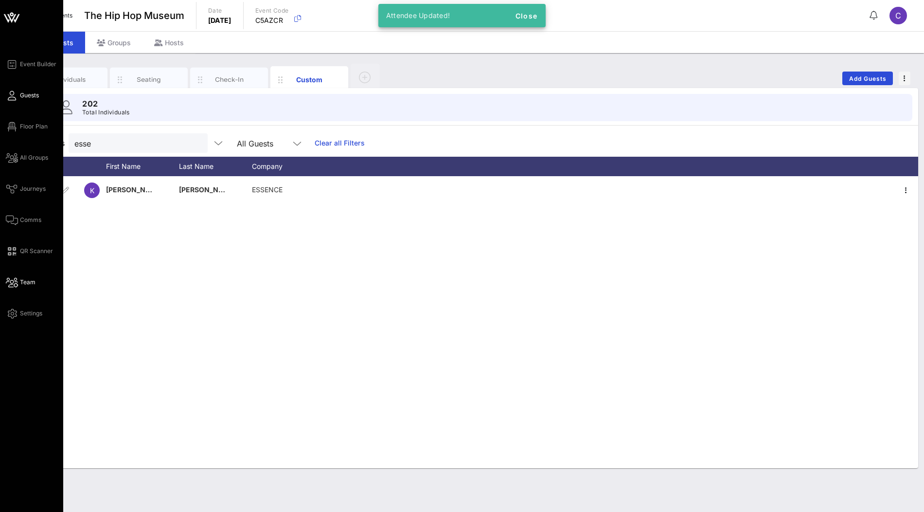
click at [21, 285] on span "Team" at bounding box center [28, 282] width 16 height 9
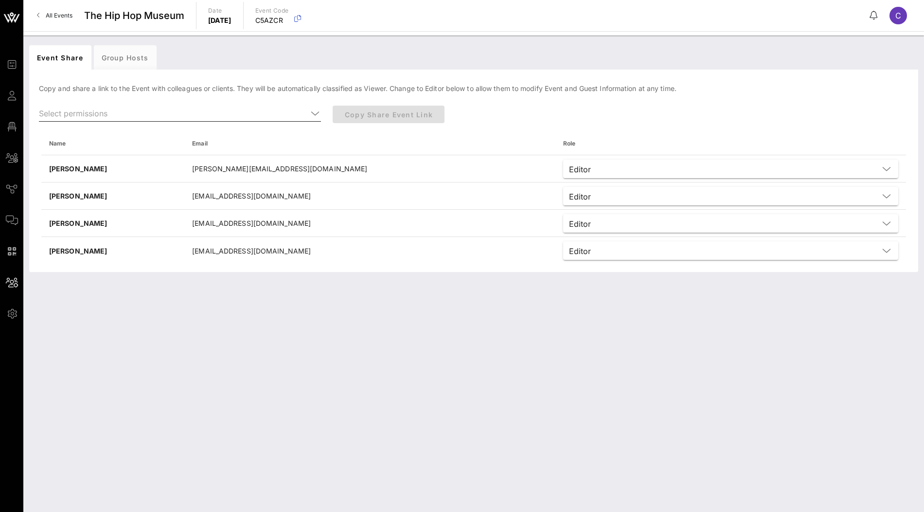
click at [312, 114] on icon at bounding box center [315, 114] width 9 height 12
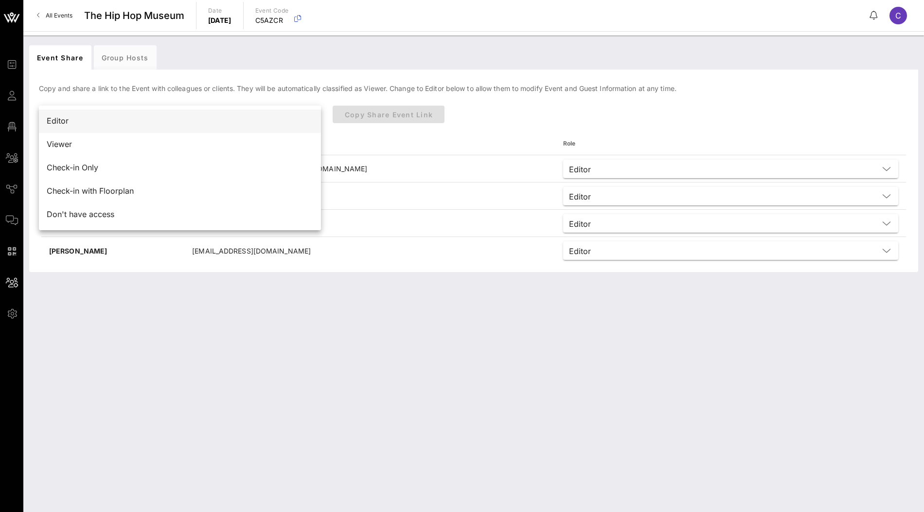
click at [223, 117] on div "Editor" at bounding box center [180, 120] width 267 height 9
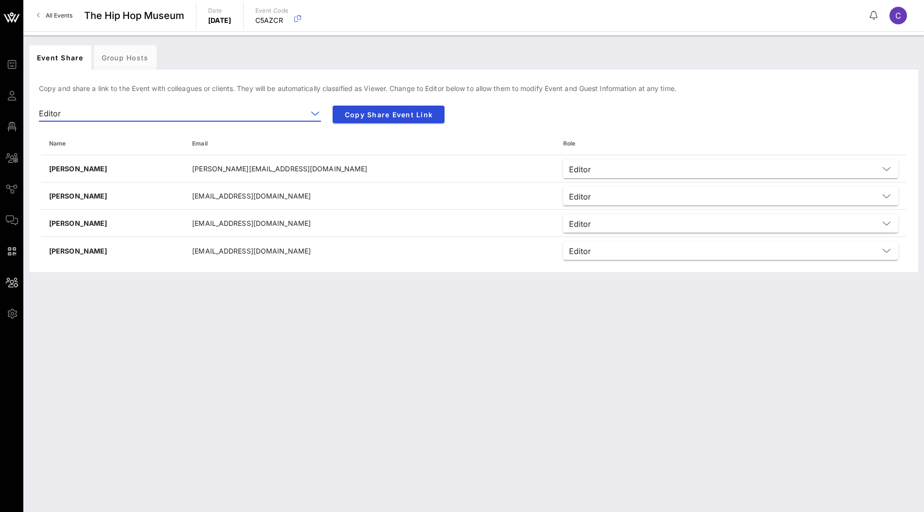
click at [468, 115] on div "Copy Share Event Link" at bounding box center [510, 119] width 367 height 38
click at [426, 110] on span "Copy Share Event Link" at bounding box center [389, 114] width 96 height 8
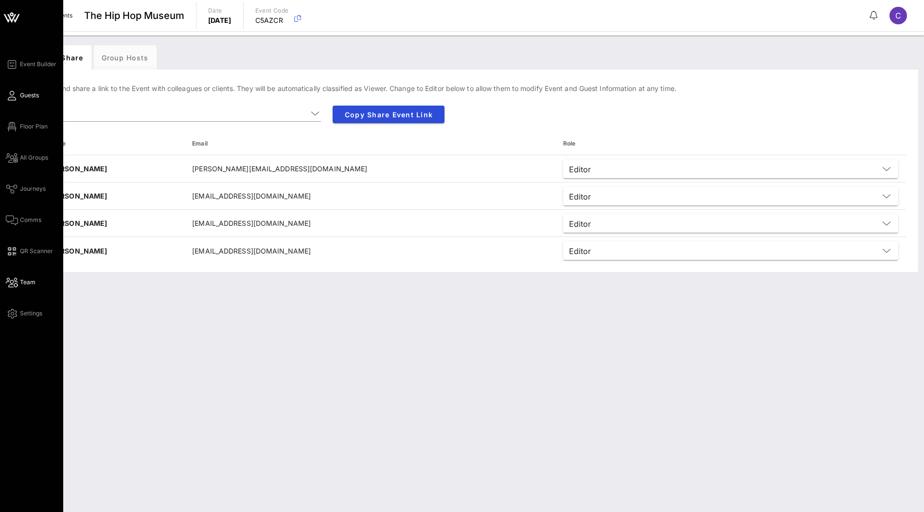
click at [30, 93] on span "Guests" at bounding box center [29, 95] width 19 height 9
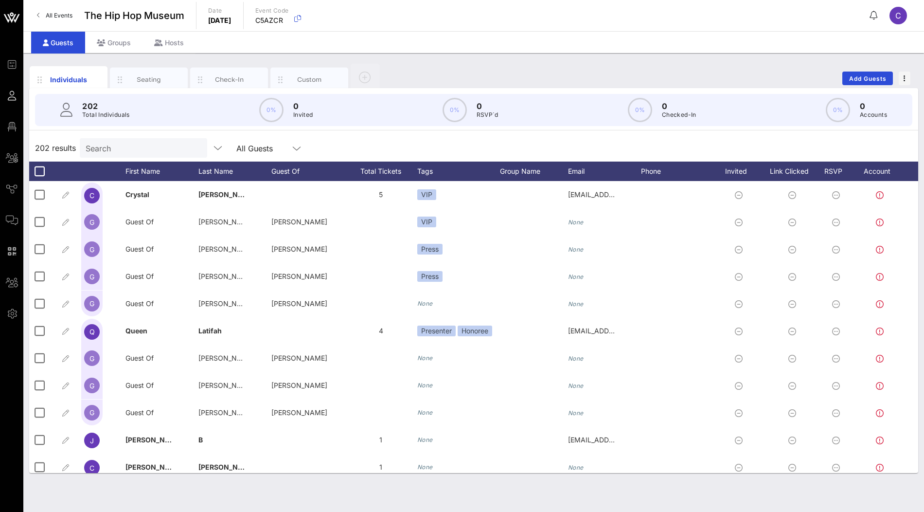
click at [127, 144] on input "Search" at bounding box center [143, 148] width 114 height 13
paste input "Black Enterprise"
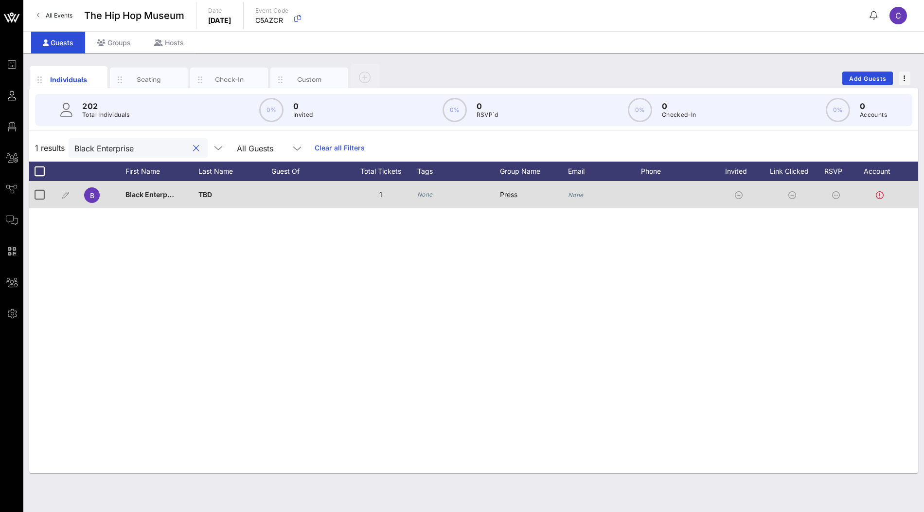
type input "Black Enterprise"
click at [147, 199] on div "Black Enterprise" at bounding box center [150, 194] width 49 height 27
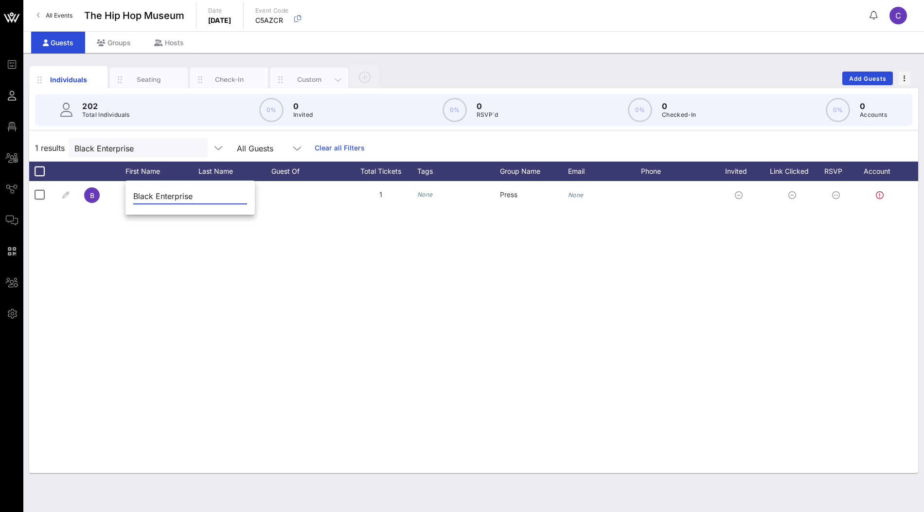
click at [305, 78] on div "Custom" at bounding box center [309, 79] width 43 height 9
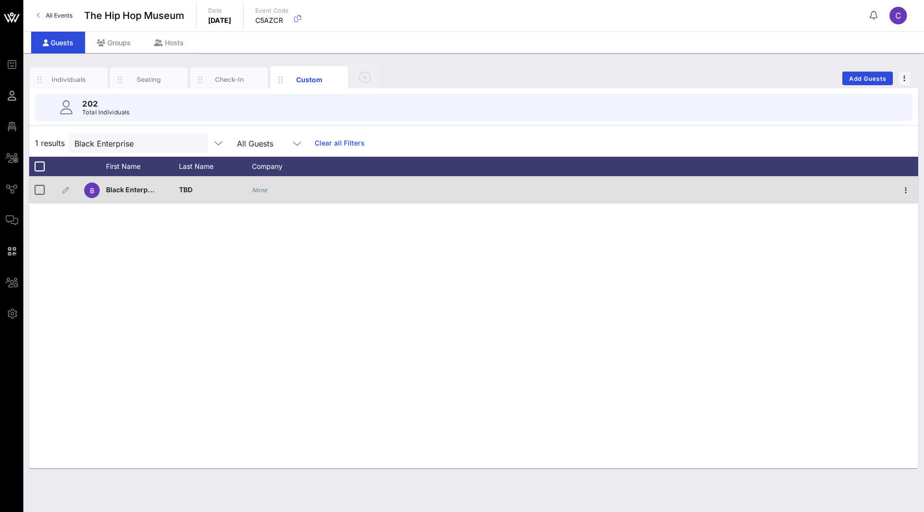
click at [261, 188] on icon "None" at bounding box center [260, 189] width 16 height 7
type input "Black Enterprise"
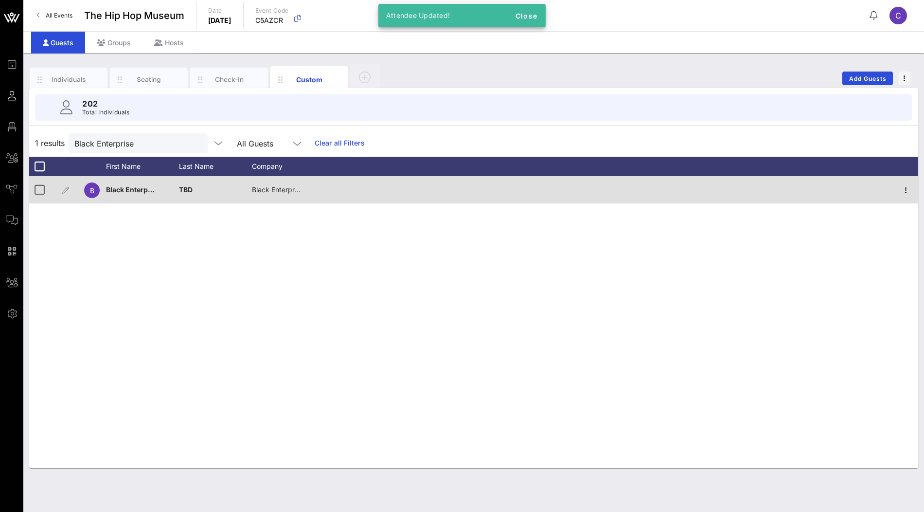
click at [189, 193] on span "TBD" at bounding box center [186, 189] width 14 height 8
type input "TBD"
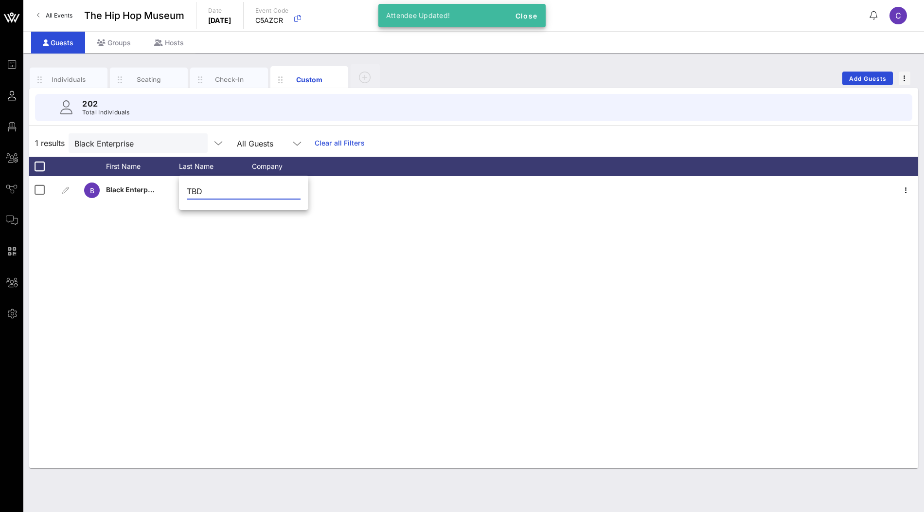
drag, startPoint x: 206, startPoint y: 192, endPoint x: 191, endPoint y: 192, distance: 15.6
click at [191, 192] on input "TBD" at bounding box center [244, 191] width 114 height 16
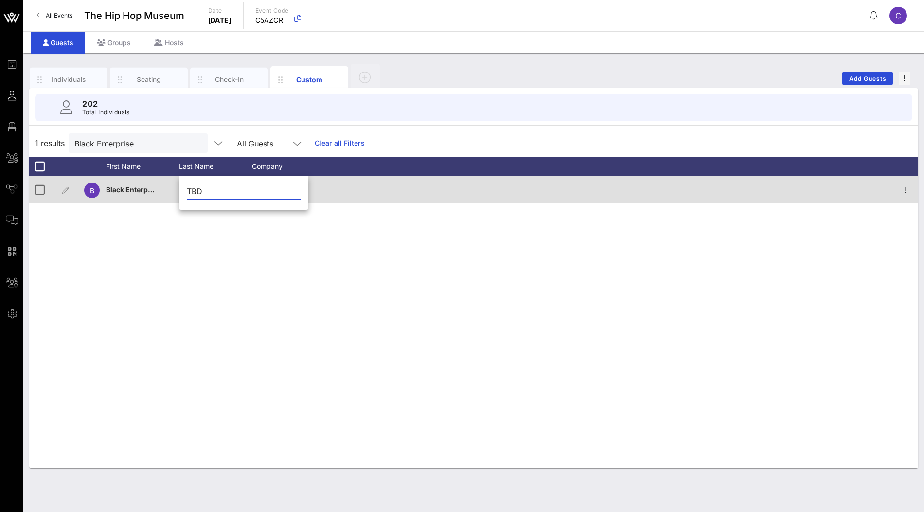
click at [142, 186] on span "Black Enterprise" at bounding box center [133, 189] width 54 height 8
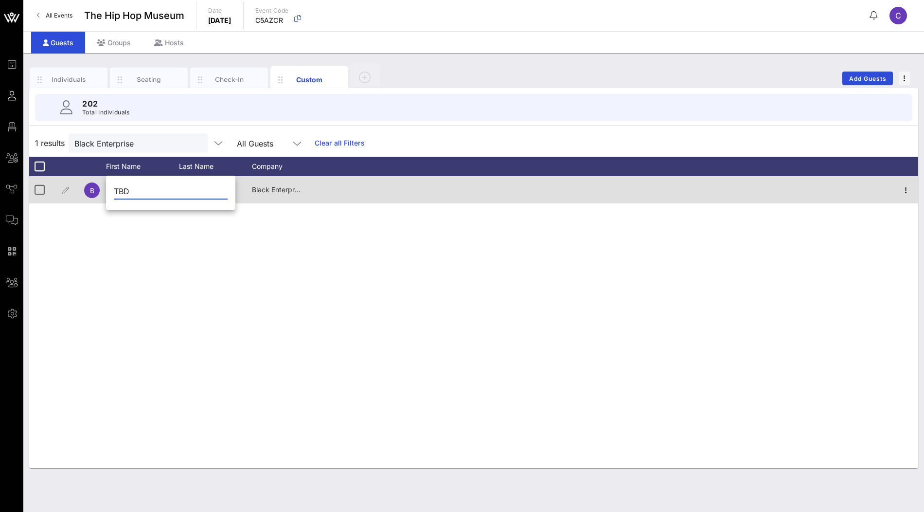
type input "TBD"
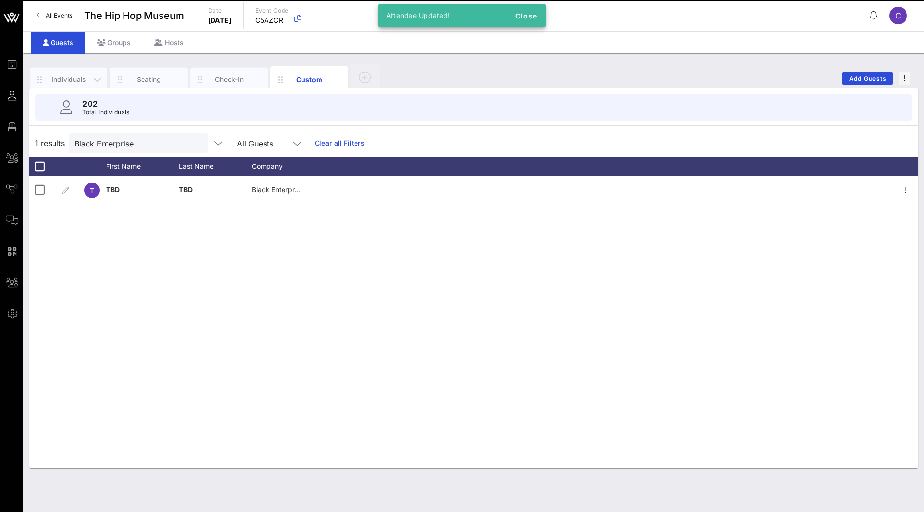
click at [73, 81] on div "Individuals" at bounding box center [68, 79] width 43 height 9
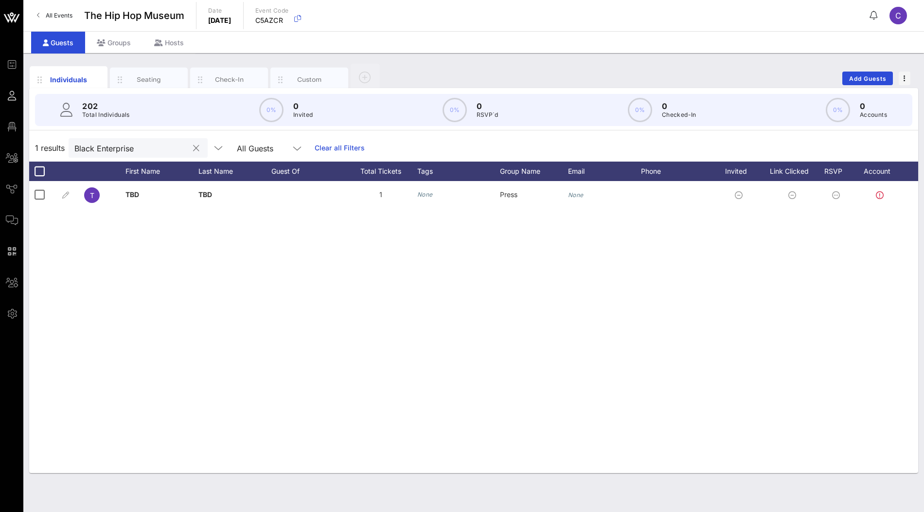
click at [112, 151] on input "Black Enterprise" at bounding box center [131, 148] width 114 height 13
click at [148, 150] on input "Black Enterprise" at bounding box center [131, 148] width 114 height 13
paste input "ESSENCE"
click at [141, 149] on input "ESSENCE" at bounding box center [131, 148] width 114 height 13
paste input "MadameNoire"
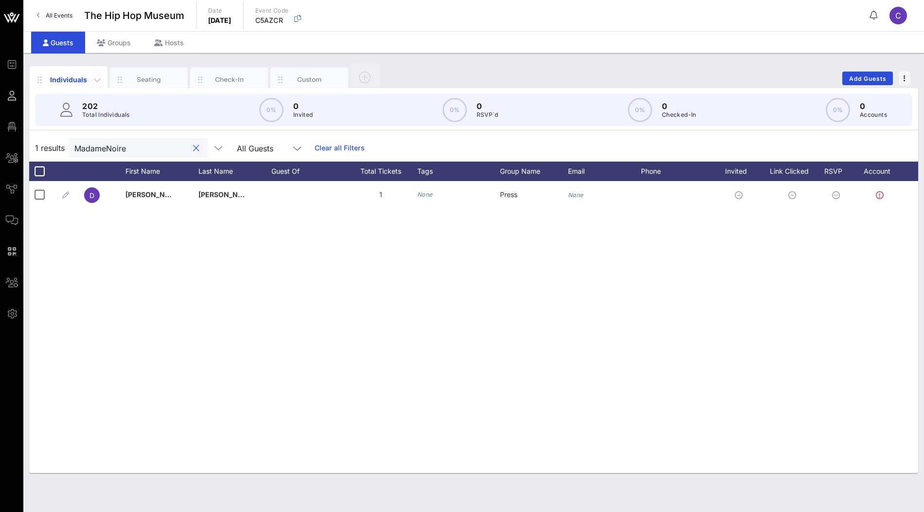
type input "MadameNoire"
click at [96, 82] on icon "button" at bounding box center [97, 80] width 12 height 12
click at [107, 120] on div "Edit Columns" at bounding box center [122, 123] width 65 height 19
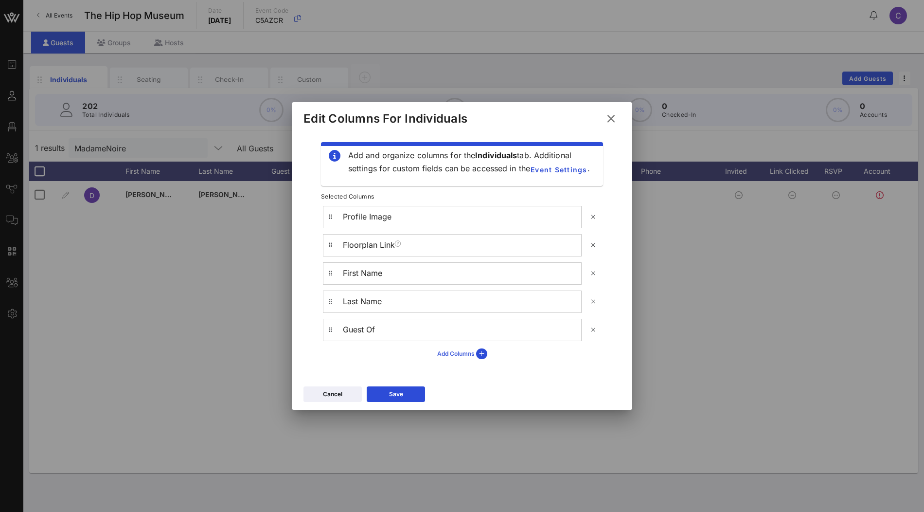
click at [458, 352] on button "Add Columns" at bounding box center [463, 353] width 62 height 17
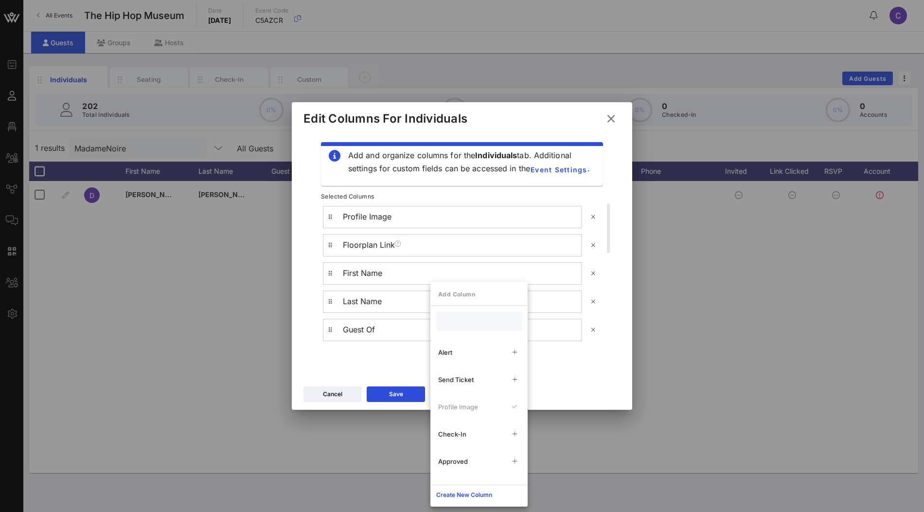
click at [462, 320] on input "text" at bounding box center [478, 321] width 72 height 13
type input "comp"
click at [459, 351] on div "Company" at bounding box center [470, 352] width 64 height 8
click at [375, 356] on div "Add Columns" at bounding box center [462, 353] width 298 height 17
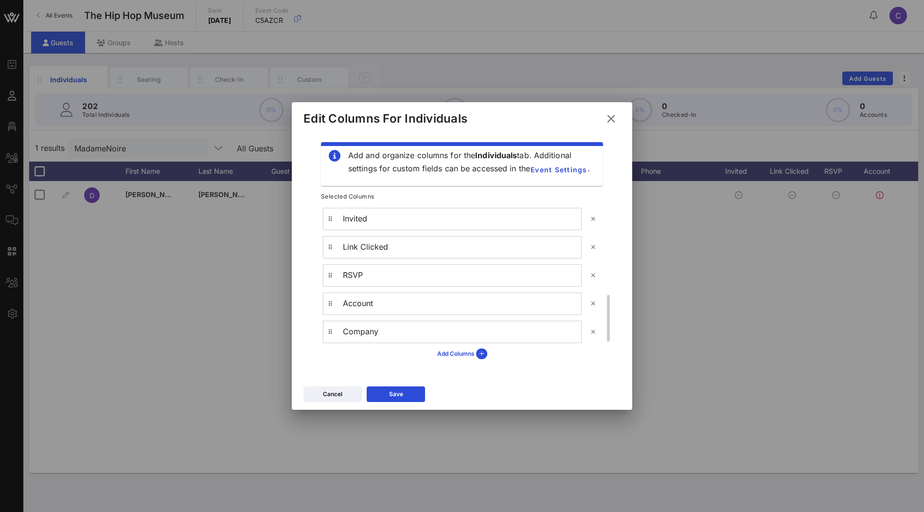
scroll to position [280, 0]
click at [590, 272] on button at bounding box center [594, 276] width 16 height 16
click at [594, 240] on icon at bounding box center [594, 238] width 8 height 7
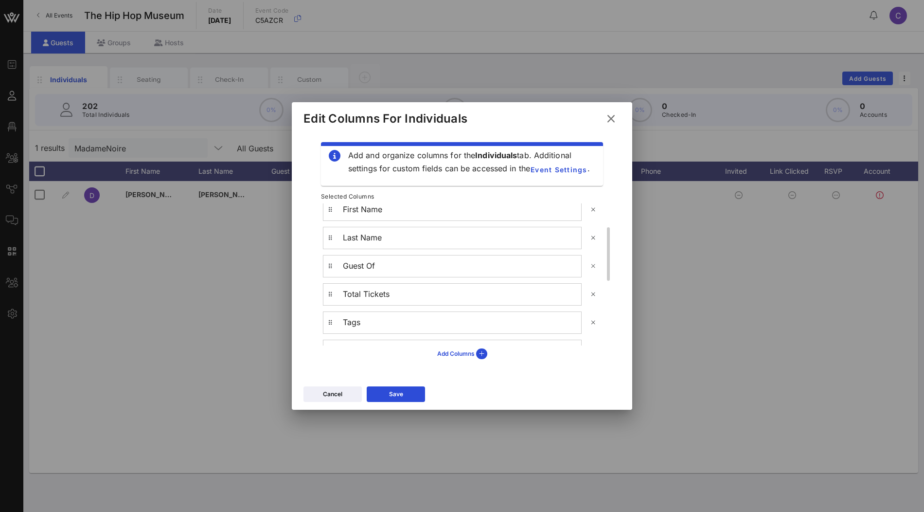
click at [593, 266] on icon at bounding box center [593, 266] width 9 height 9
click at [592, 294] on icon at bounding box center [594, 294] width 8 height 7
click at [402, 392] on div "Save" at bounding box center [396, 394] width 14 height 10
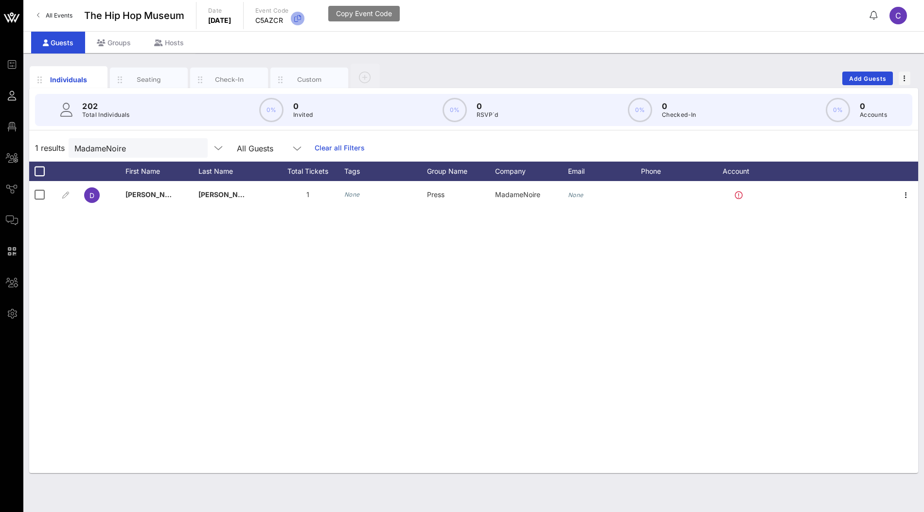
click at [304, 14] on icon "button" at bounding box center [298, 19] width 12 height 12
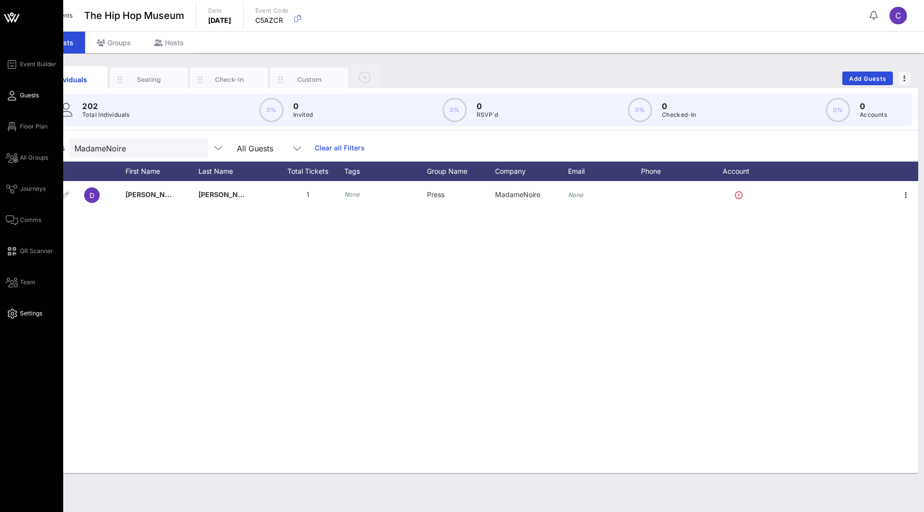
click at [23, 311] on span "Settings" at bounding box center [31, 313] width 22 height 9
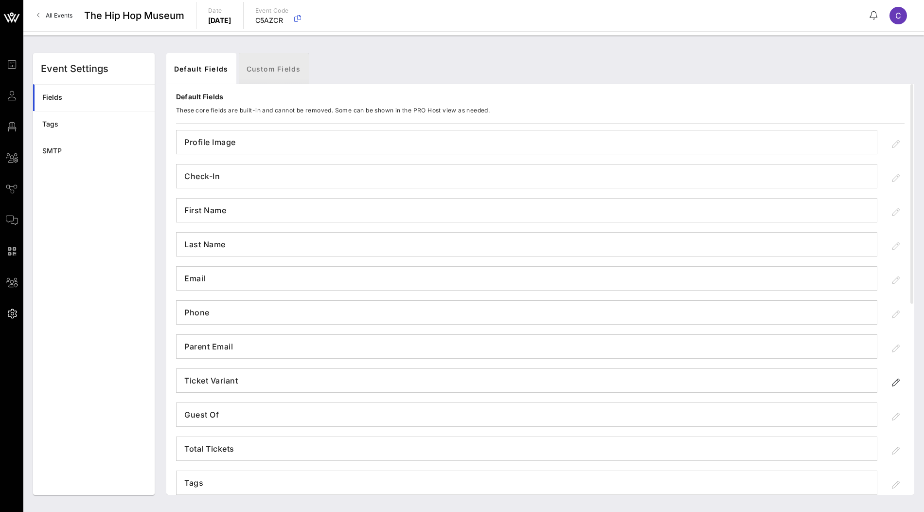
click at [267, 72] on link "Custom Fields" at bounding box center [274, 68] width 70 height 31
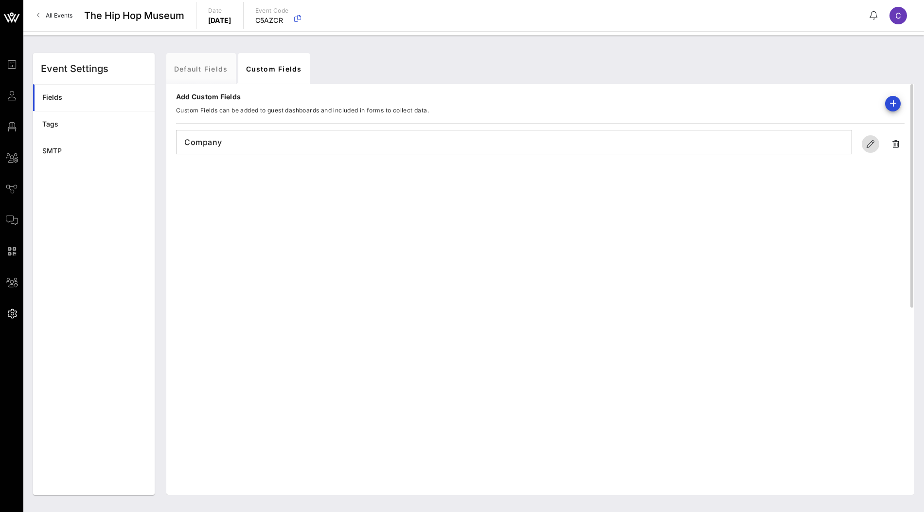
click at [870, 143] on icon "button" at bounding box center [871, 144] width 12 height 12
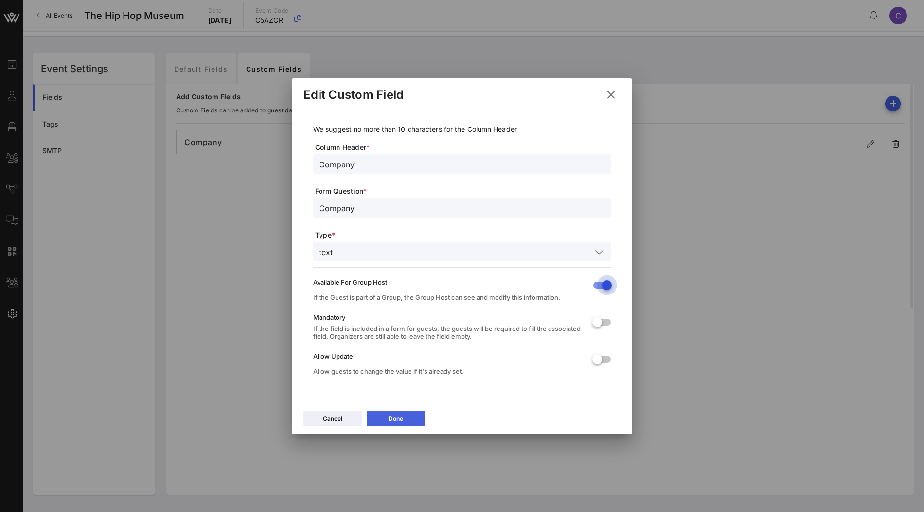
click at [410, 413] on button "Done" at bounding box center [396, 419] width 58 height 16
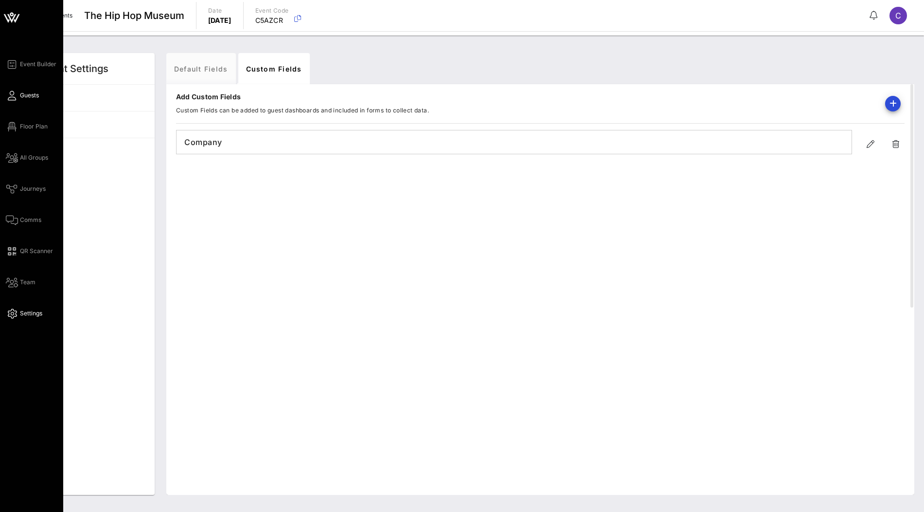
click at [29, 95] on span "Guests" at bounding box center [29, 95] width 19 height 9
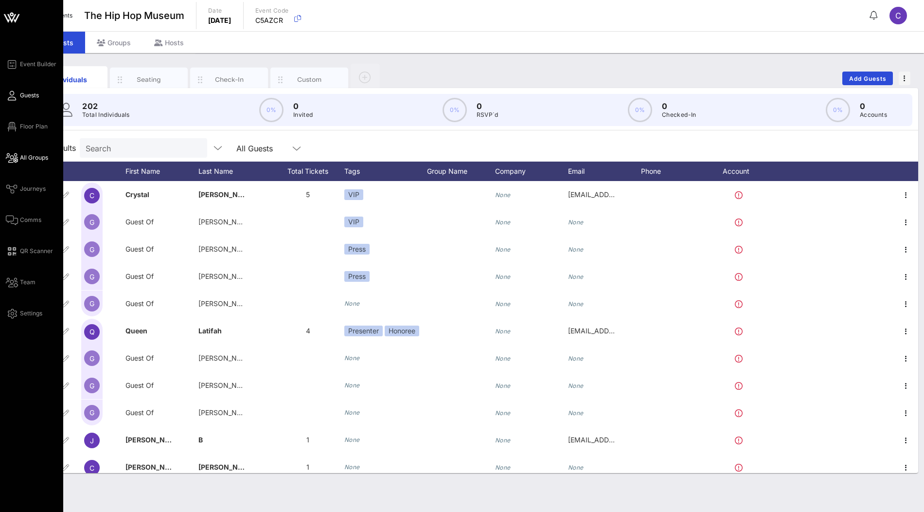
click at [28, 156] on span "All Groups" at bounding box center [34, 157] width 28 height 9
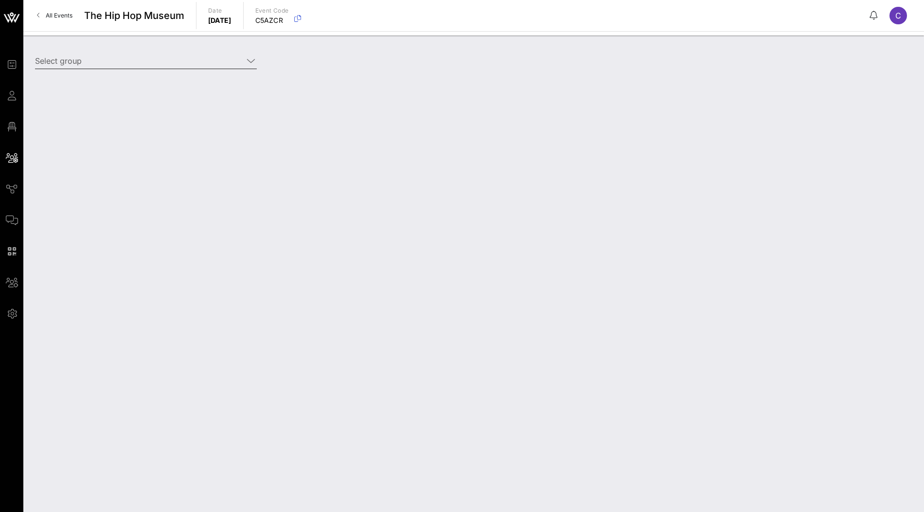
click at [157, 61] on input "Select group" at bounding box center [139, 61] width 208 height 16
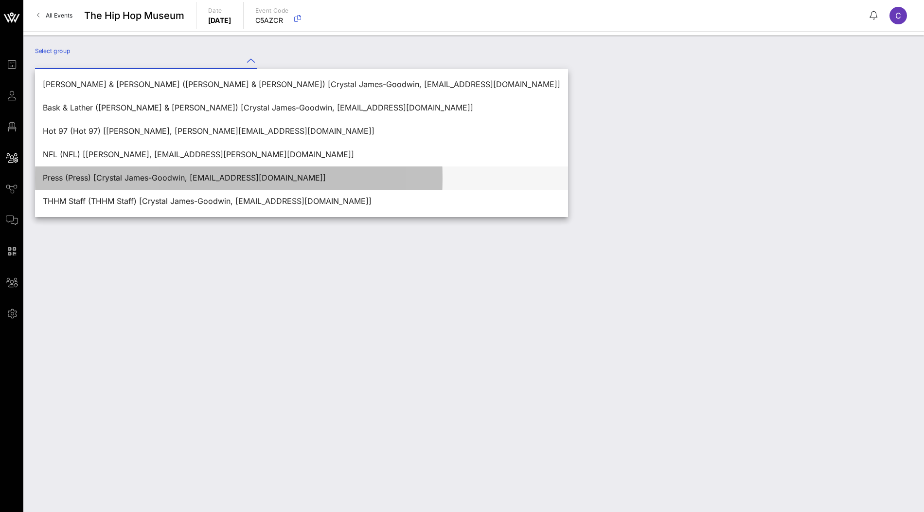
click at [111, 173] on div "Press (Press) [Crystal James-Goodwin, [EMAIL_ADDRESS][DOMAIN_NAME]]" at bounding box center [302, 177] width 518 height 21
type input "Press (Press) [Crystal James-Goodwin, [EMAIL_ADDRESS][DOMAIN_NAME]]"
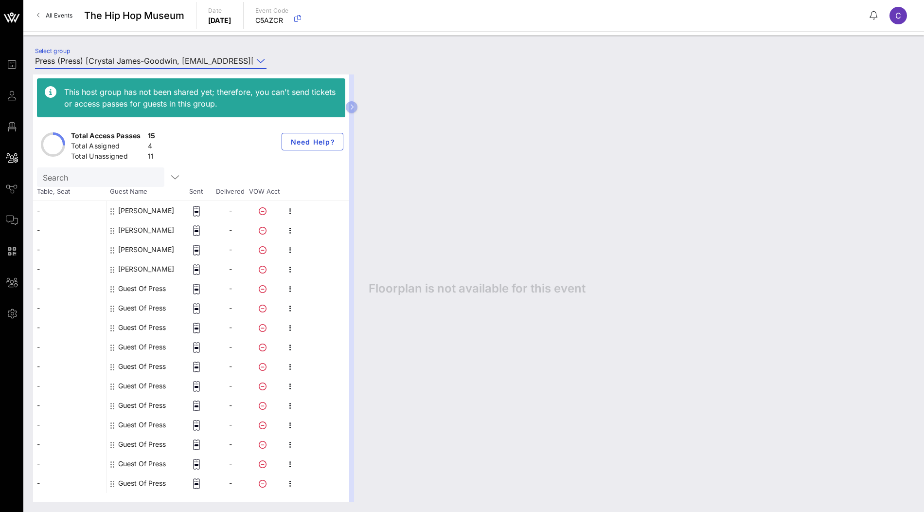
click at [128, 208] on div "[PERSON_NAME]" at bounding box center [146, 210] width 56 height 19
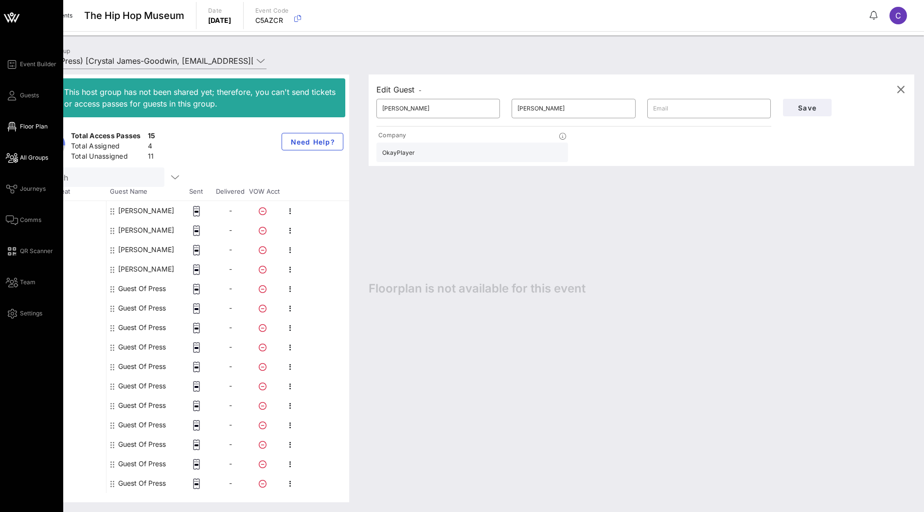
click at [29, 127] on span "Floor Plan" at bounding box center [34, 126] width 28 height 9
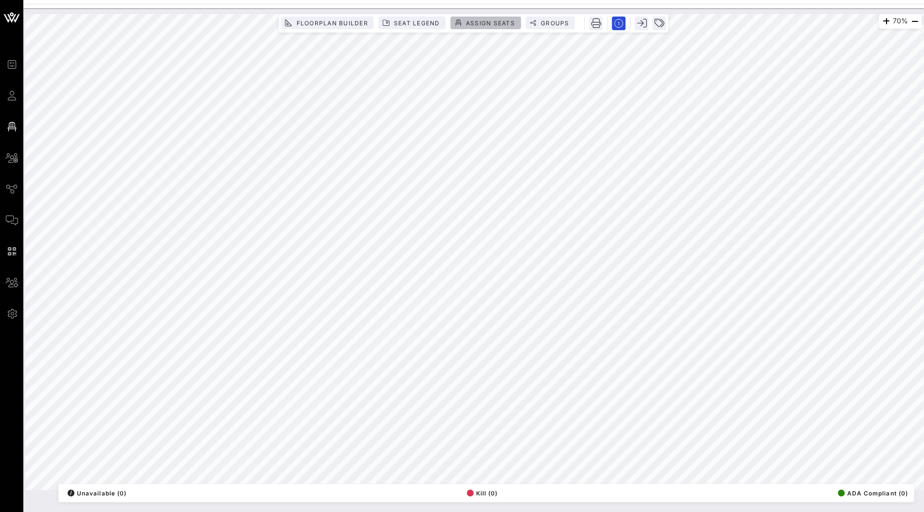
click at [492, 24] on span "Assign Seats" at bounding box center [491, 22] width 50 height 7
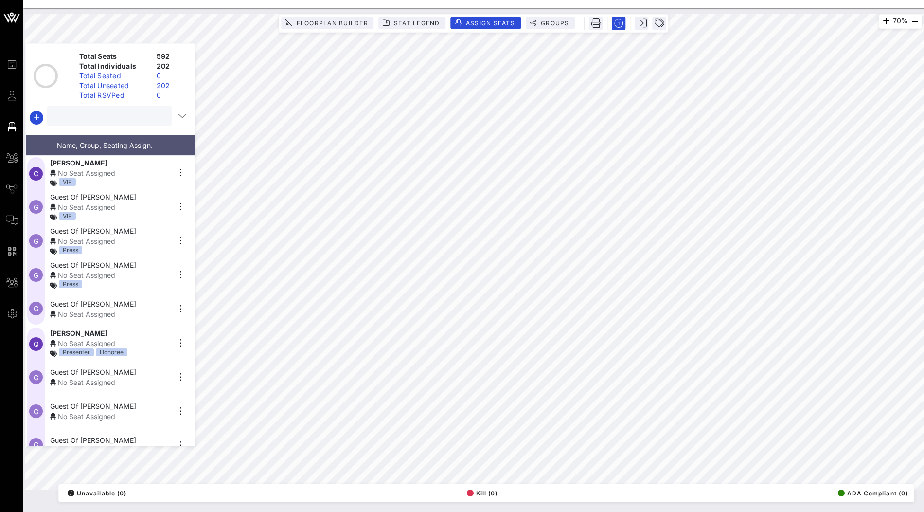
click at [102, 118] on input "text" at bounding box center [108, 115] width 111 height 13
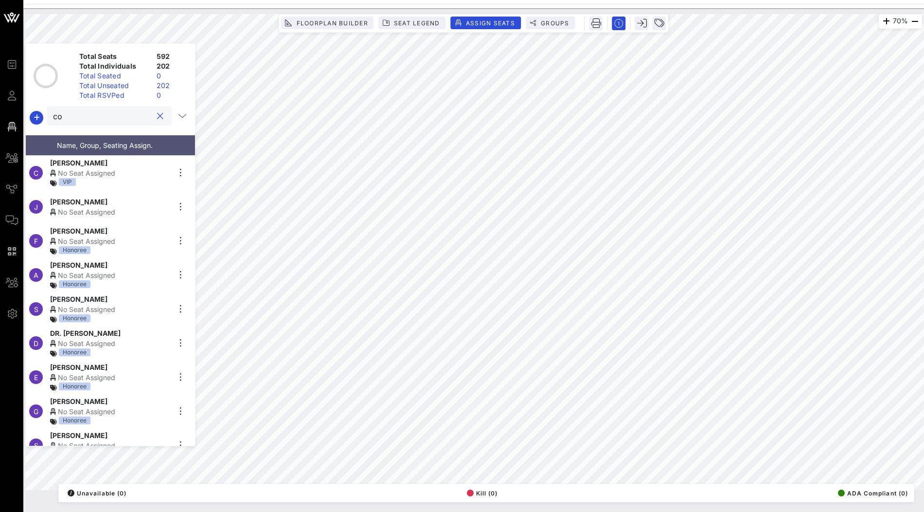
type input "c"
type input "n"
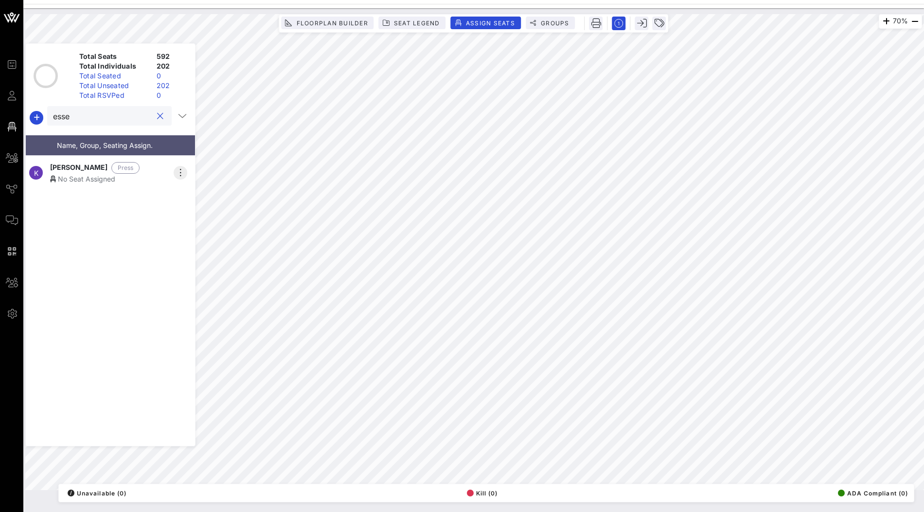
type input "esse"
click at [179, 169] on icon "button" at bounding box center [181, 173] width 12 height 12
click at [124, 225] on div "K [PERSON_NAME] Press No Seat Assigned" at bounding box center [110, 301] width 169 height 290
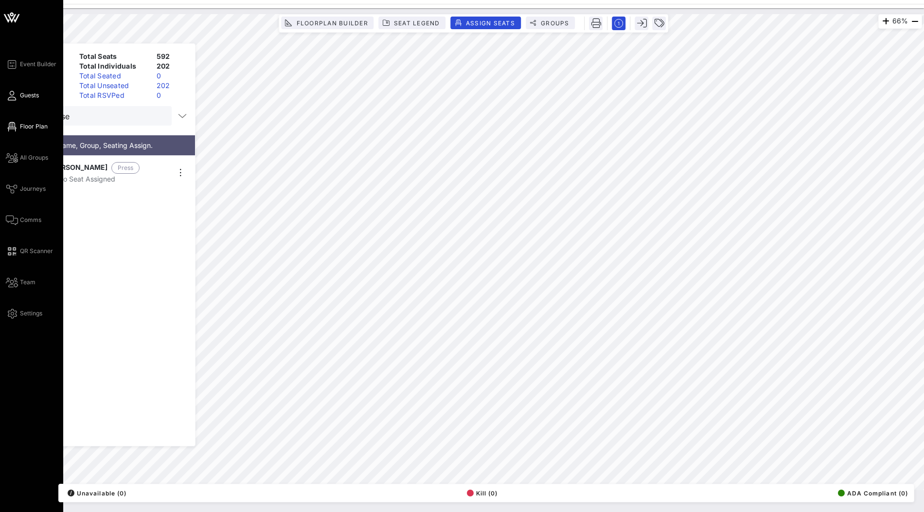
click at [23, 95] on span "Guests" at bounding box center [29, 95] width 19 height 9
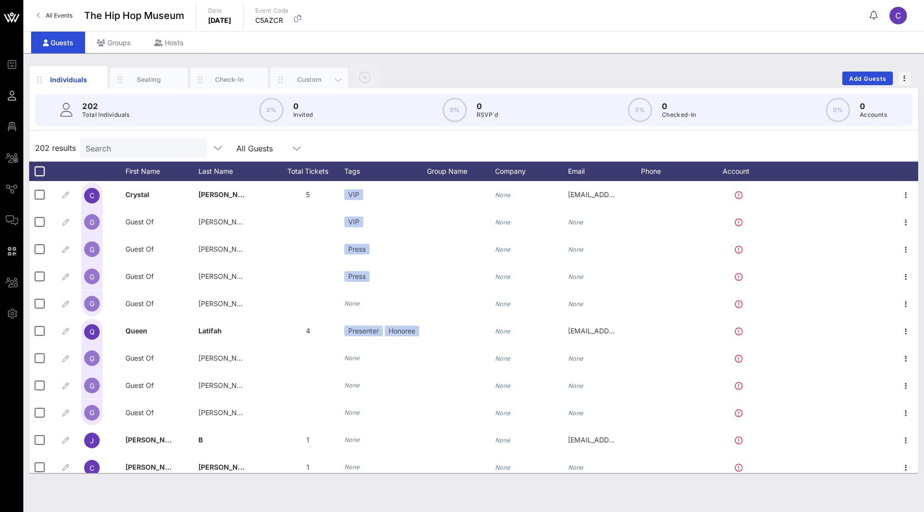
click at [289, 84] on div "Custom" at bounding box center [309, 80] width 78 height 24
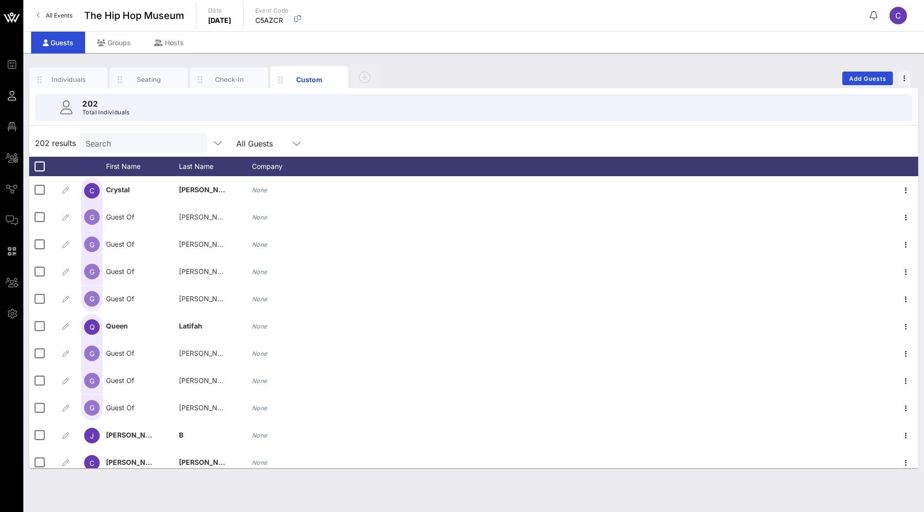
click at [132, 134] on div "Search" at bounding box center [143, 142] width 114 height 19
type input "e"
click at [157, 145] on input "e" at bounding box center [143, 143] width 114 height 13
click at [162, 148] on div at bounding box center [143, 142] width 114 height 19
click at [165, 144] on input "text" at bounding box center [143, 143] width 114 height 13
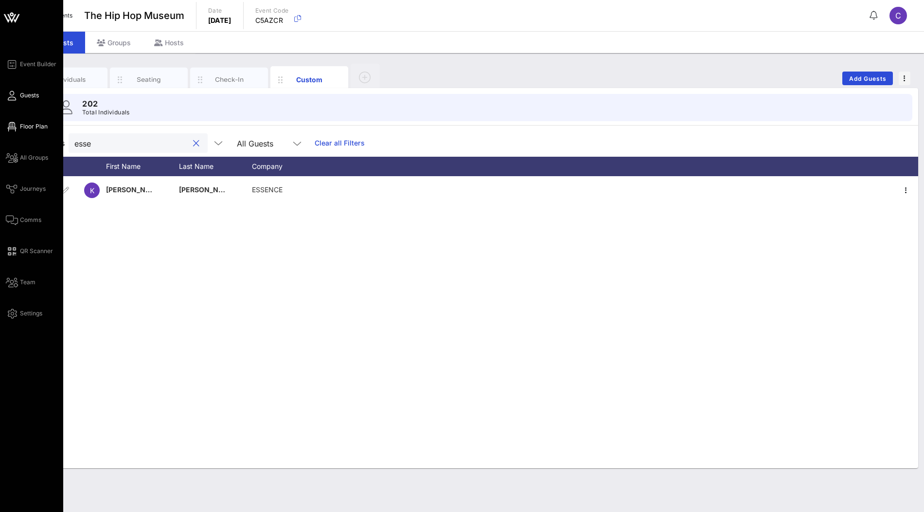
type input "esse"
click at [31, 128] on span "Floor Plan" at bounding box center [34, 126] width 28 height 9
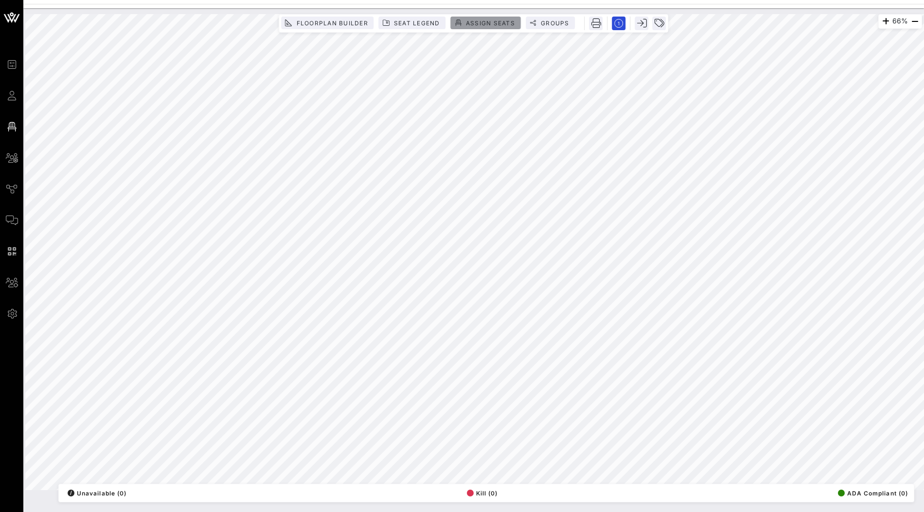
click at [485, 20] on span "Assign Seats" at bounding box center [491, 22] width 50 height 7
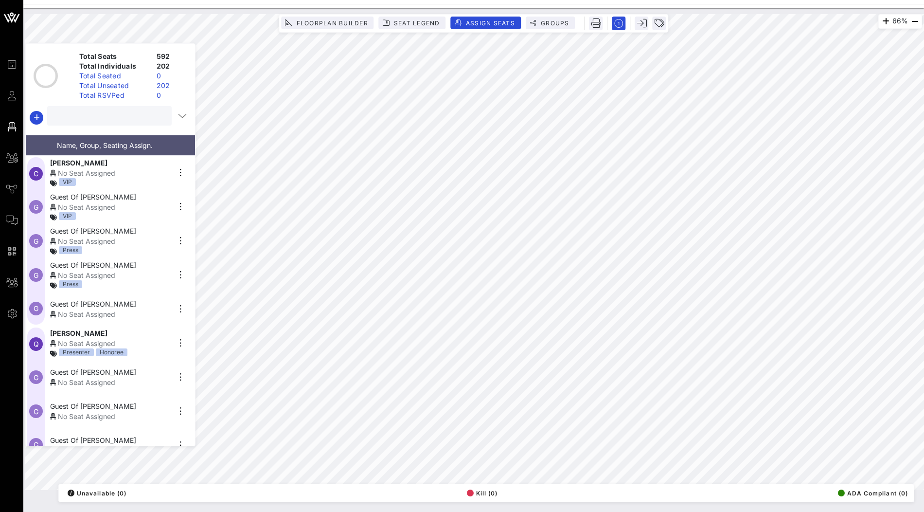
click at [150, 116] on input "text" at bounding box center [108, 115] width 111 height 13
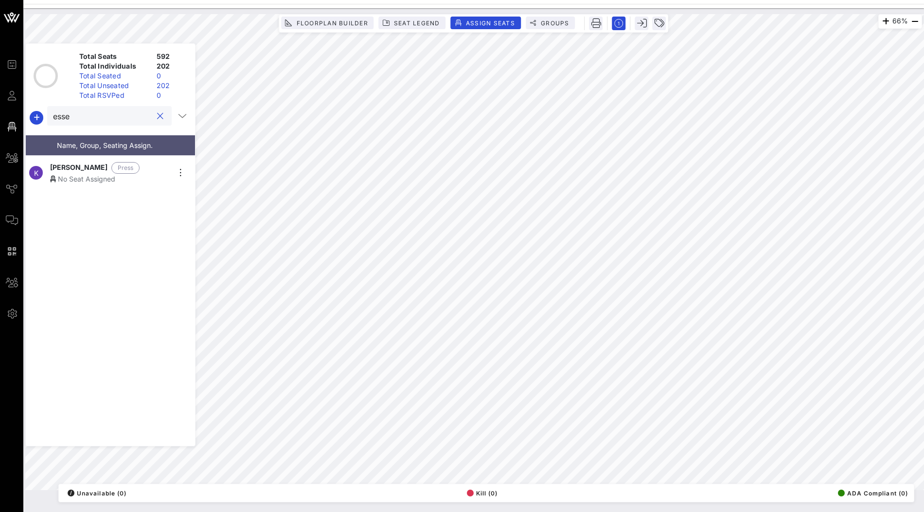
type input "essen"
click at [112, 118] on input "essen" at bounding box center [102, 115] width 99 height 13
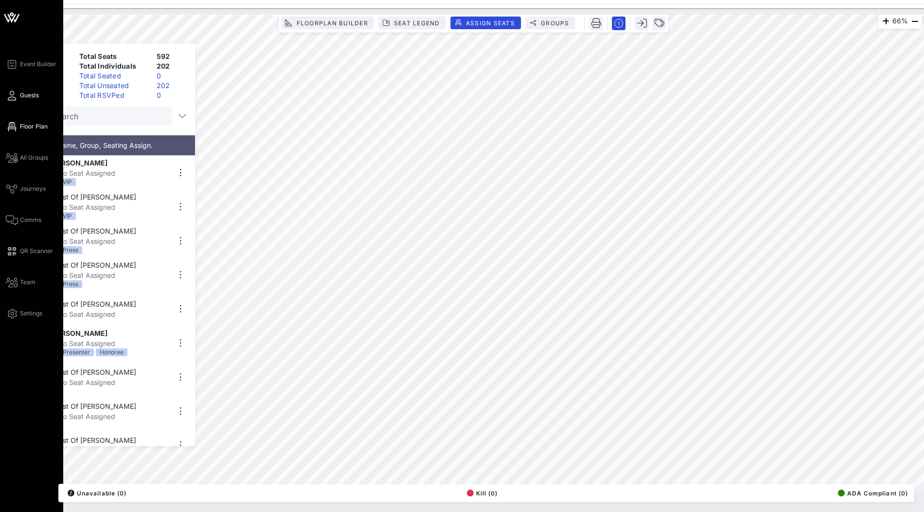
click at [27, 99] on span "Guests" at bounding box center [29, 95] width 19 height 9
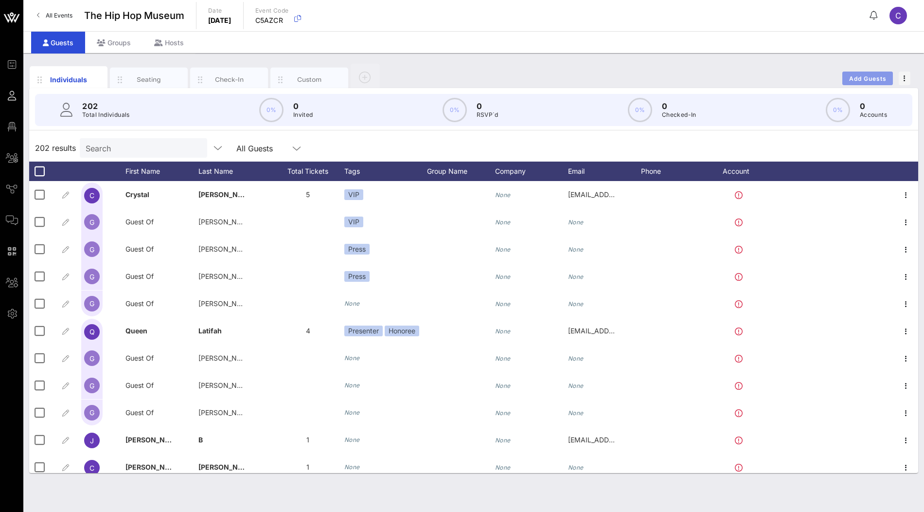
click at [869, 80] on span "Add Guests" at bounding box center [868, 78] width 38 height 7
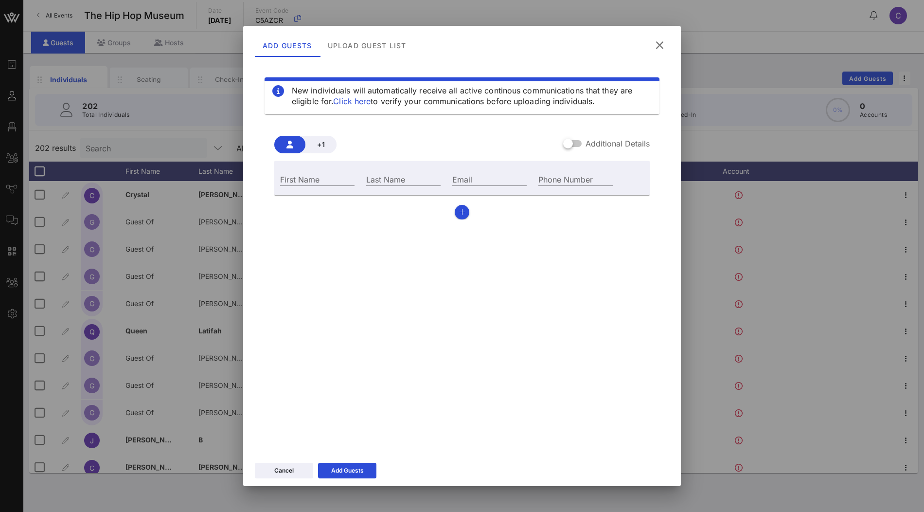
click at [655, 44] on icon at bounding box center [660, 45] width 16 height 15
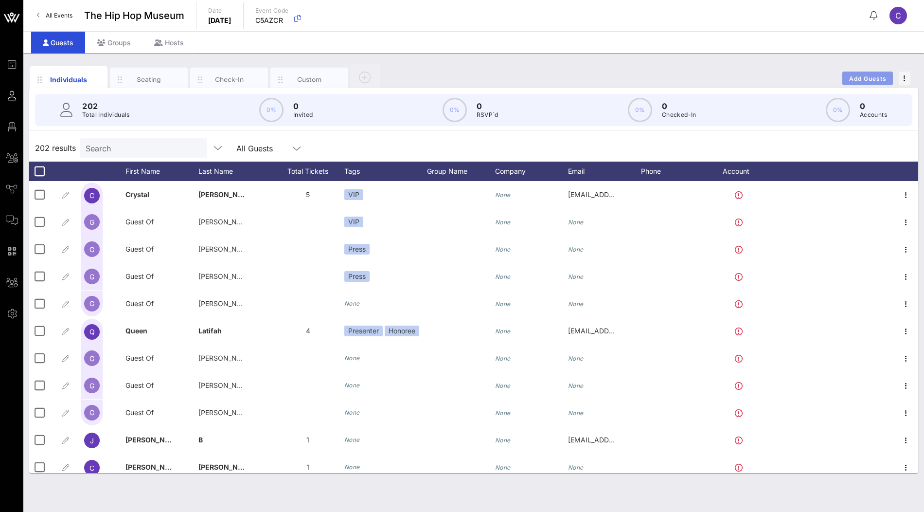
click at [857, 81] on span "Add Guests" at bounding box center [868, 78] width 38 height 7
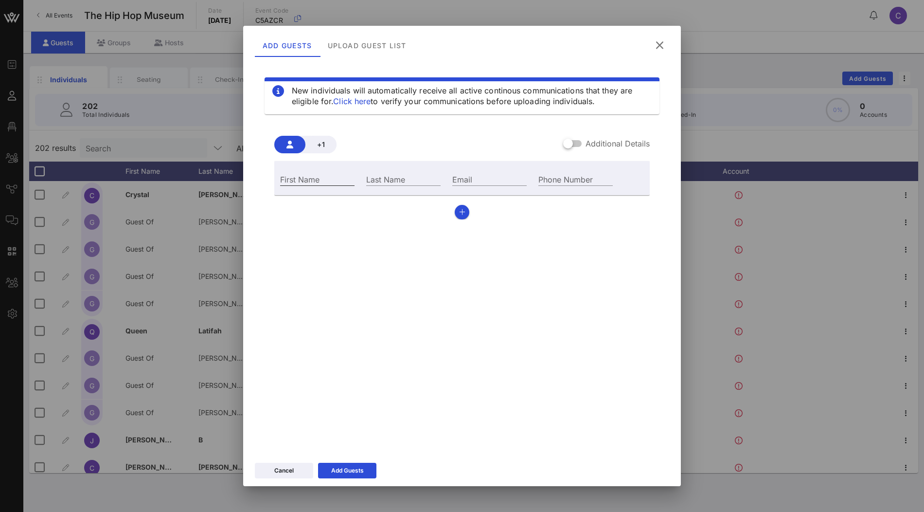
click at [312, 175] on div "First Name" at bounding box center [317, 179] width 74 height 13
click at [318, 153] on div "+1 Additional Details First Name Last Name Email Phone Number" at bounding box center [462, 178] width 376 height 84
click at [326, 149] on button "+1" at bounding box center [321, 145] width 31 height 18
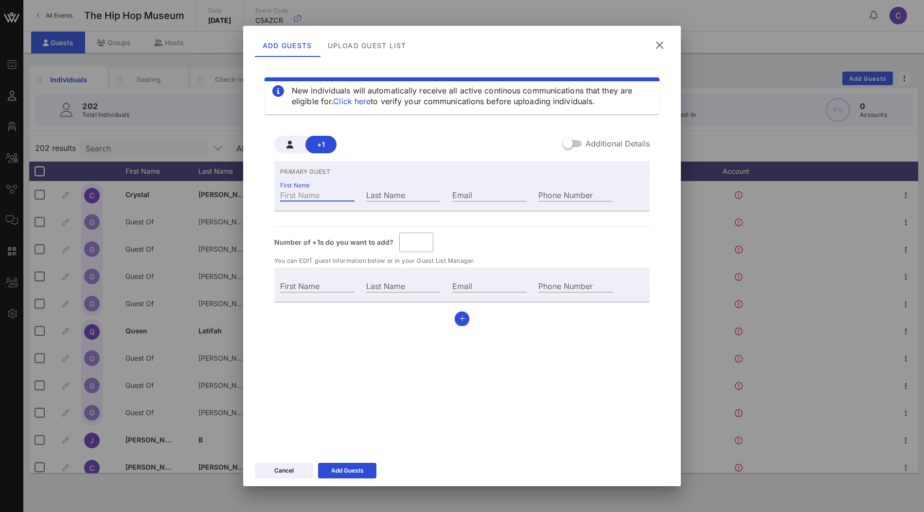
click at [313, 191] on input "First Name" at bounding box center [317, 194] width 74 height 13
type input "Guest Of"
type input "C"
type input "Cl"
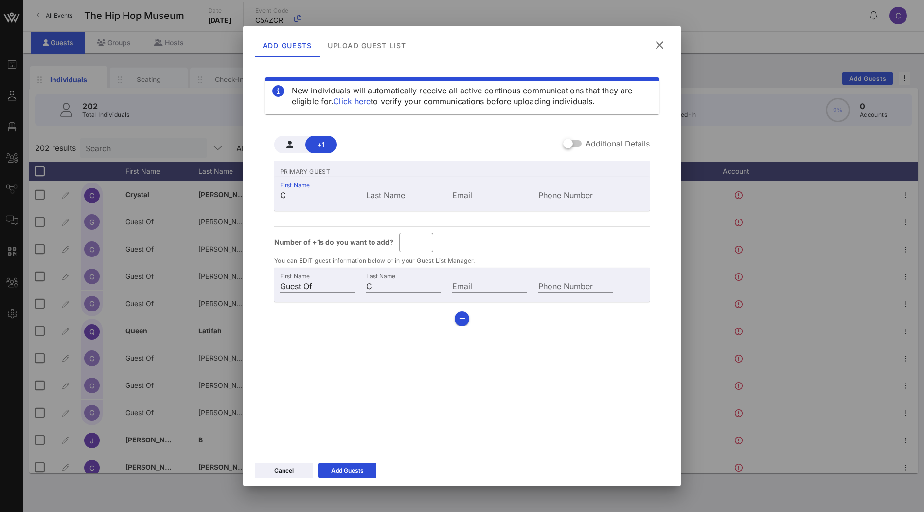
type input "Cl"
type input "Cla"
type input "Clar"
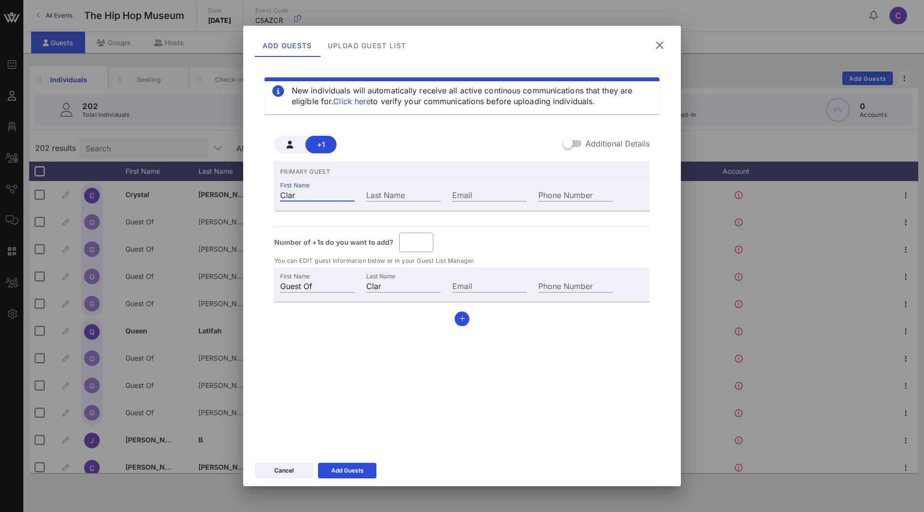
type input "Clari"
type input "Claris"
click at [306, 195] on input "Claris" at bounding box center [317, 194] width 74 height 13
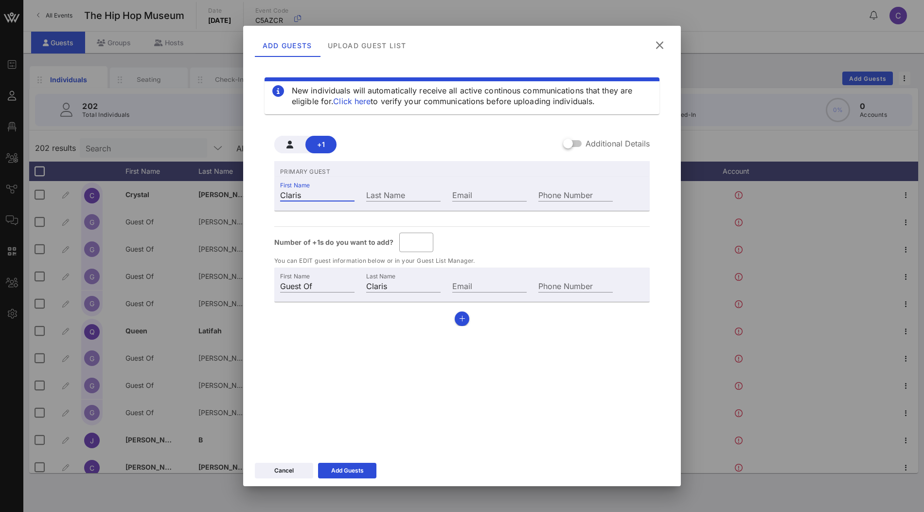
type input "[PERSON_NAME]"
click at [376, 198] on input "Last Name" at bounding box center [403, 194] width 74 height 13
type input "[PERSON_NAME] T"
type input "T"
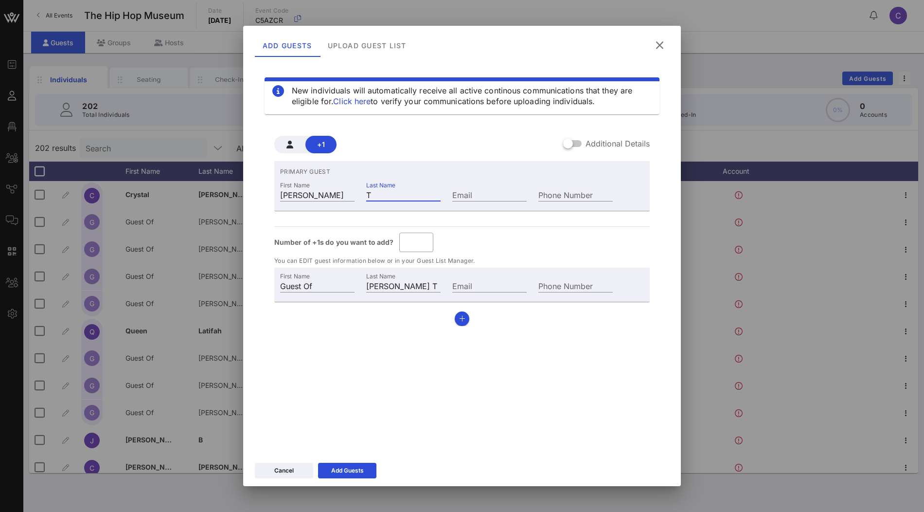
type input "[PERSON_NAME] TA"
type input "TAN"
type input "[PERSON_NAME]"
type input "TANE"
type input "[PERSON_NAME]"
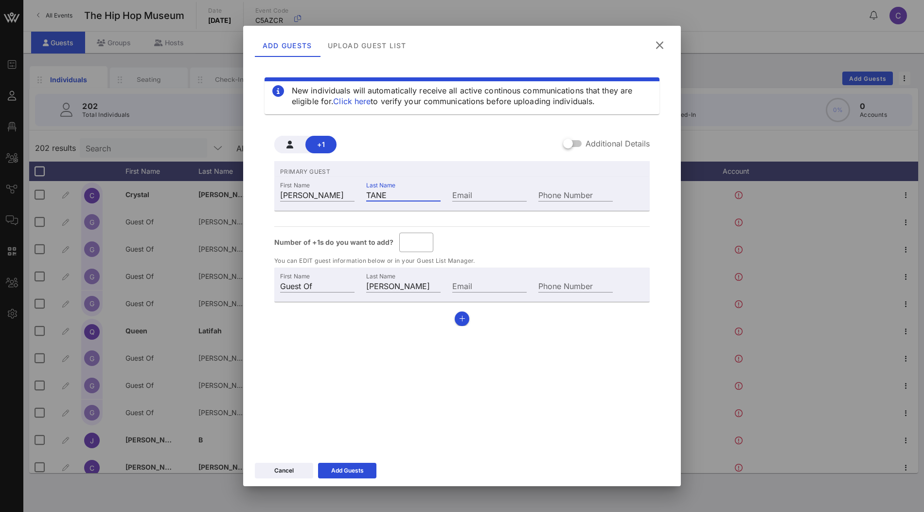
type input "TANED"
type input "[PERSON_NAME]"
type input "TANE"
type input "[PERSON_NAME]"
type input "TAN"
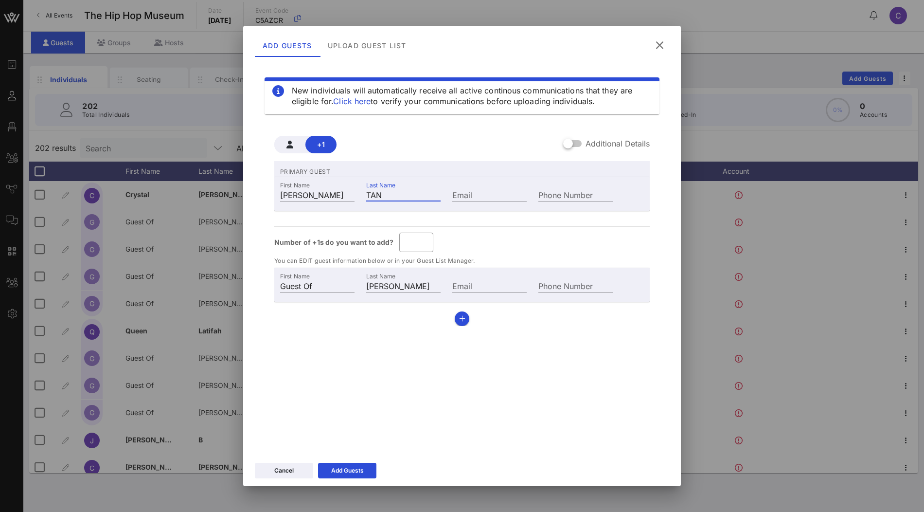
type input "[PERSON_NAME] TA"
type input "TA"
type input "[PERSON_NAME] T"
type input "T"
type input "[PERSON_NAME] Ta"
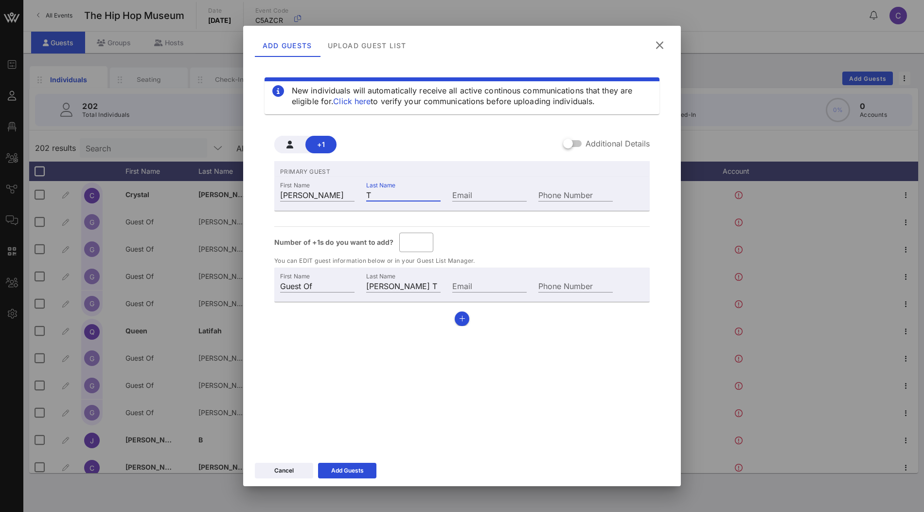
type input "Ta"
type input "[PERSON_NAME]"
type input "Tan"
type input "[PERSON_NAME]"
type input "Tane"
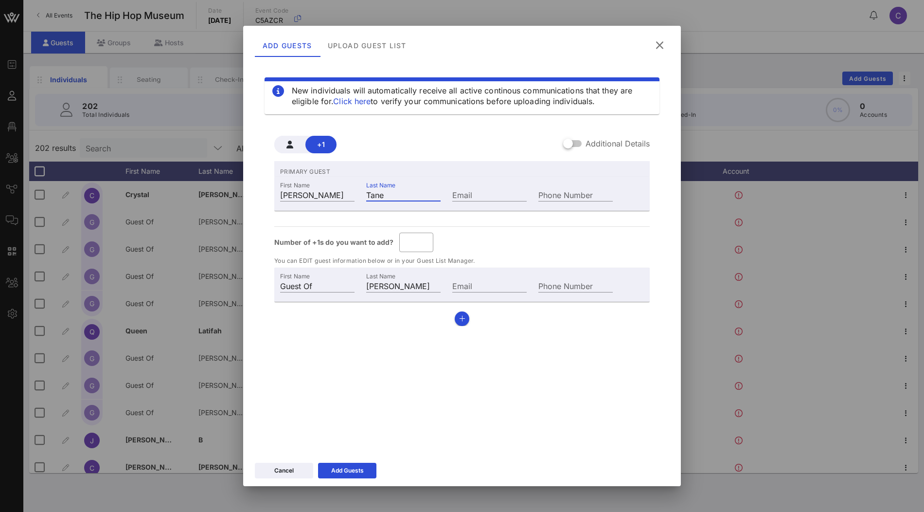
type input "[PERSON_NAME]"
type input "Taneo"
type input "[PERSON_NAME]"
type input "Tane"
type input "[PERSON_NAME]"
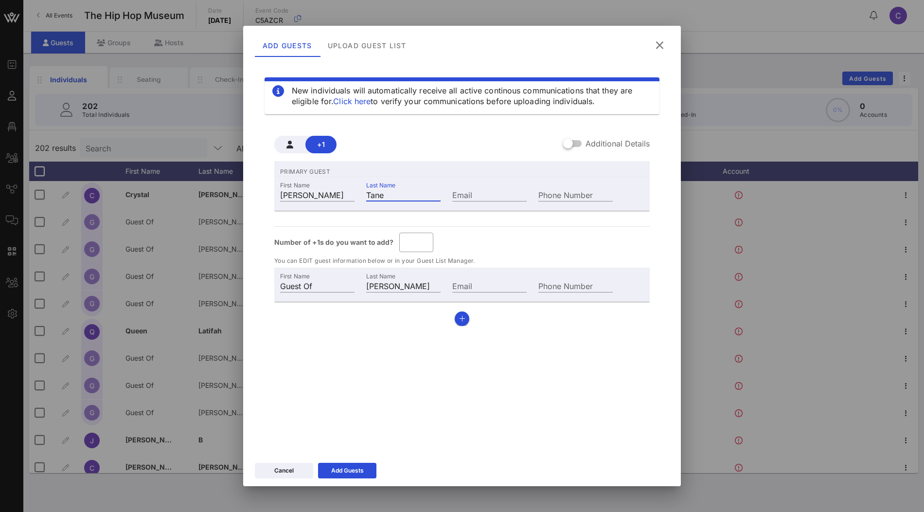
type input "Taned"
type input "[PERSON_NAME]"
click at [462, 193] on input "Email" at bounding box center [489, 194] width 74 height 13
type input "[PERSON_NAME][EMAIL_ADDRESS][DOMAIN_NAME]"
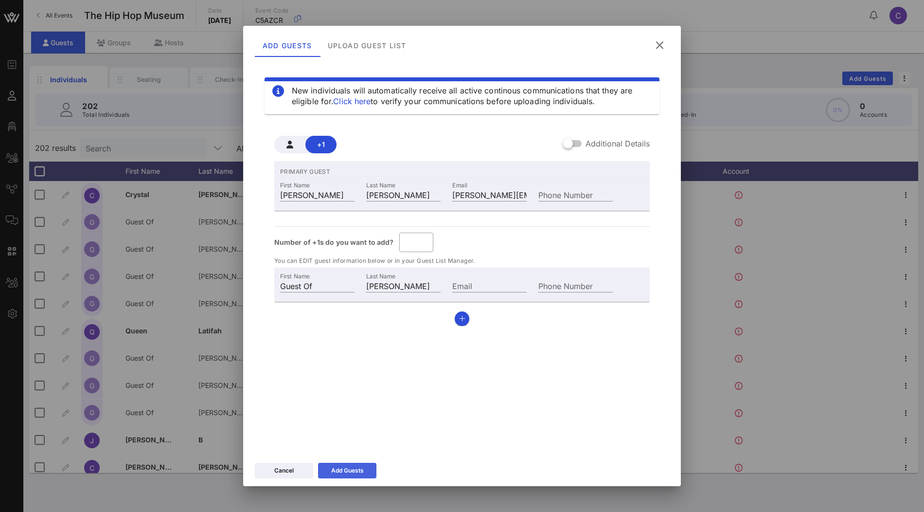
click at [347, 469] on icon at bounding box center [346, 471] width 7 height 6
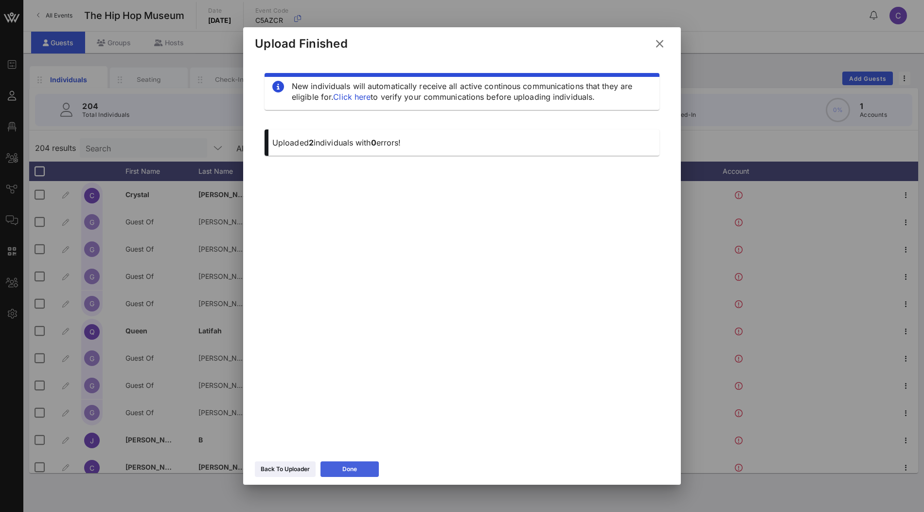
click at [355, 468] on div "Done" at bounding box center [349, 469] width 15 height 10
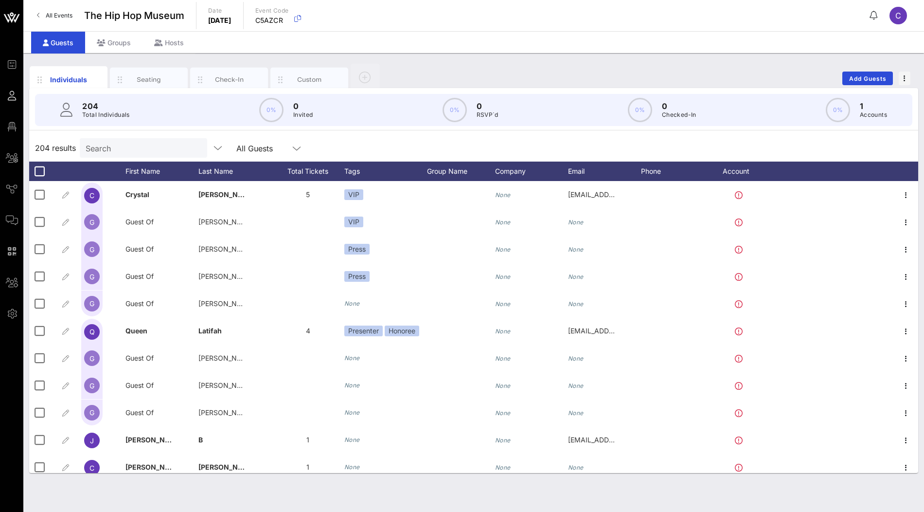
click at [143, 149] on input "Search" at bounding box center [143, 148] width 114 height 13
click at [304, 21] on icon "button" at bounding box center [298, 19] width 12 height 12
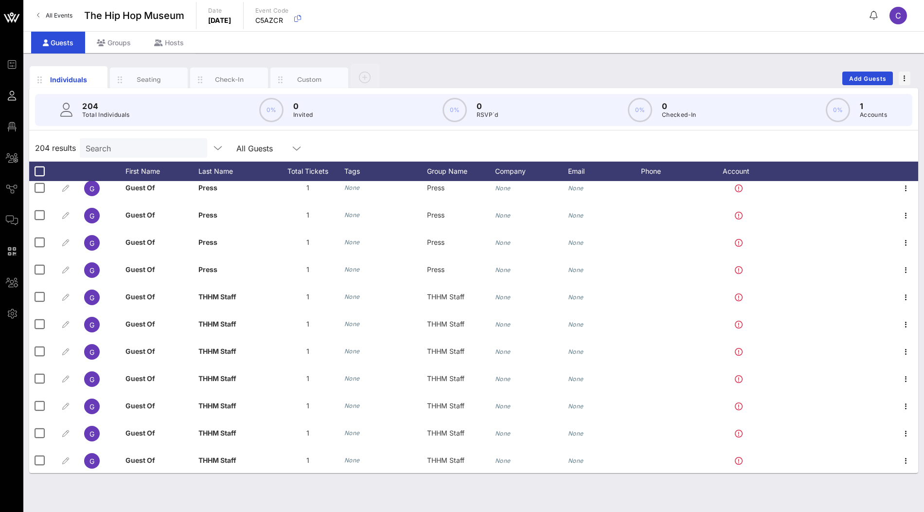
scroll to position [3185, 0]
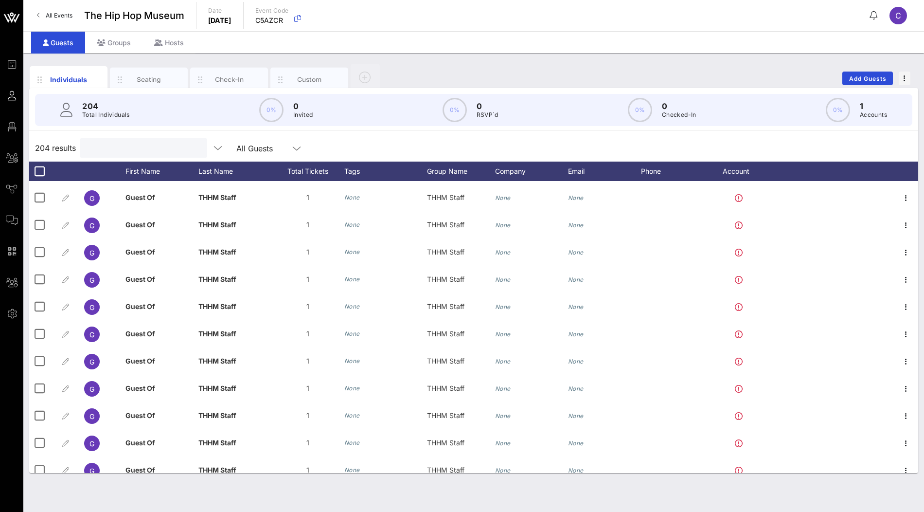
click at [143, 146] on input "text" at bounding box center [143, 148] width 114 height 13
paste input "GUEST OF [PERSON_NAME] & [PERSON_NAME]"
type input "GUEST OF [PERSON_NAME] & [PERSON_NAME]"
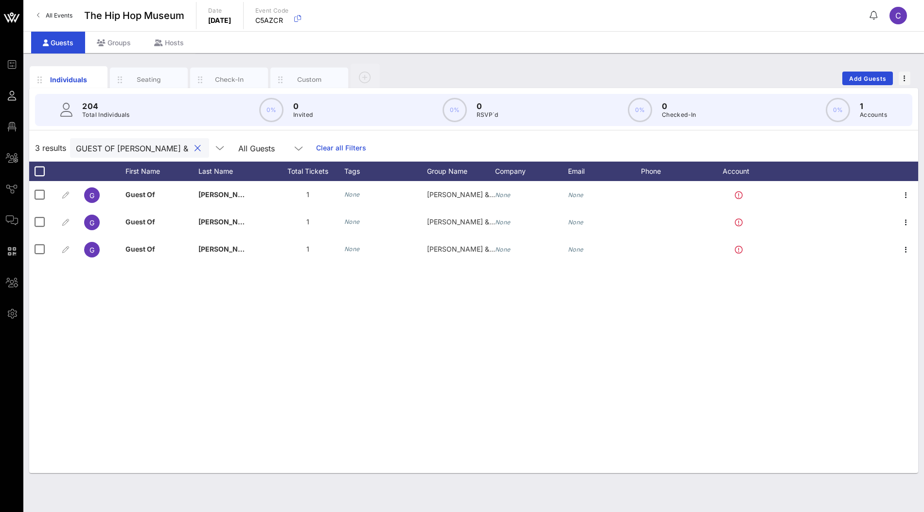
scroll to position [0, 0]
click at [143, 146] on input "GUEST OF [PERSON_NAME] & [PERSON_NAME]" at bounding box center [133, 148] width 114 height 13
